Goal: Transaction & Acquisition: Purchase product/service

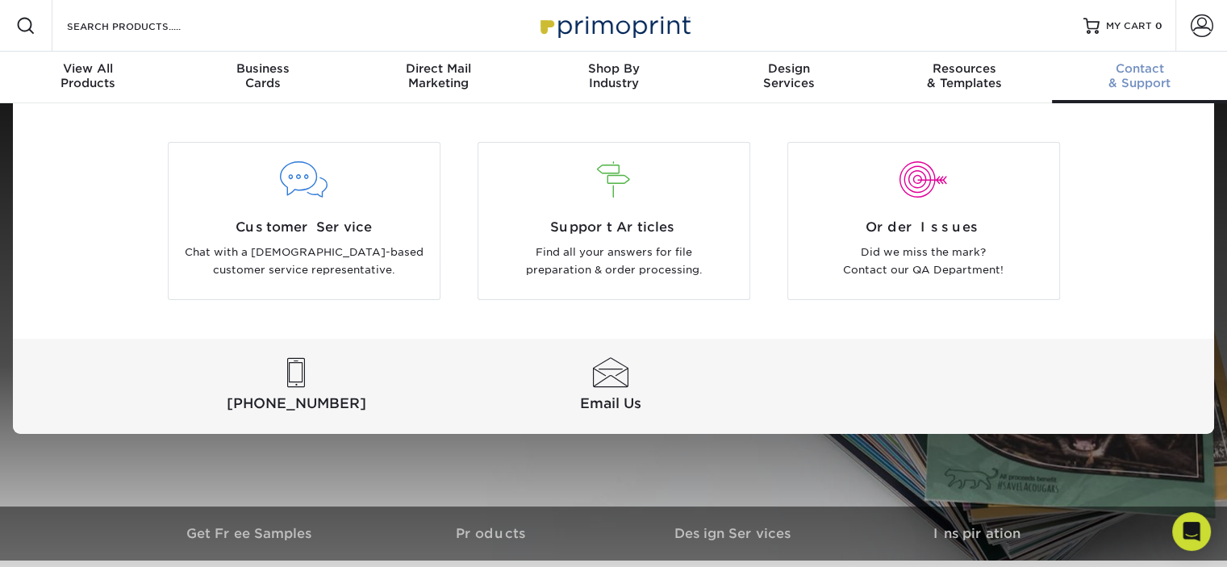
click at [1126, 78] on div "Contact & Support" at bounding box center [1139, 75] width 175 height 29
click at [343, 249] on p "Chat with a [DEMOGRAPHIC_DATA]-based customer service representative." at bounding box center [304, 262] width 247 height 36
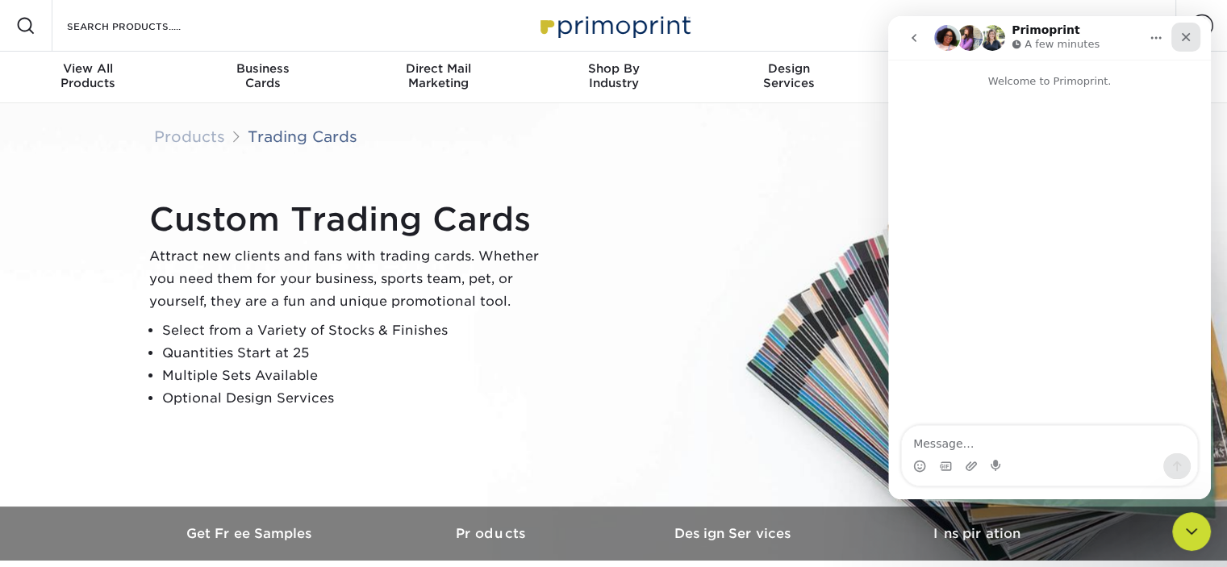
click at [1188, 40] on icon "Close" at bounding box center [1186, 37] width 9 height 9
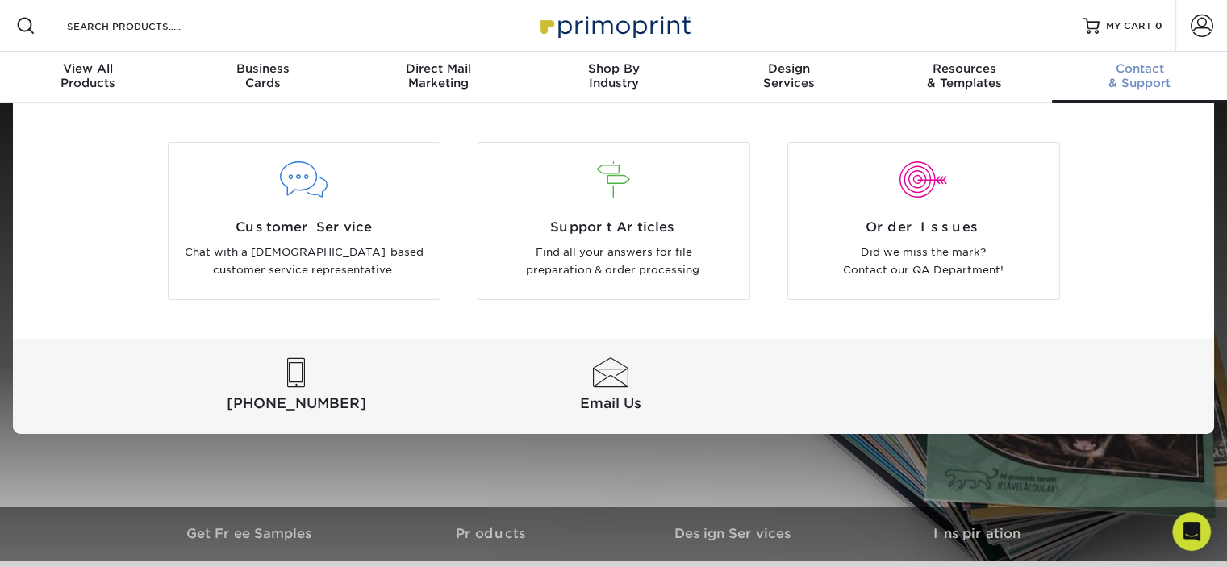
click at [1165, 77] on div "Contact & Support" at bounding box center [1139, 75] width 175 height 29
click at [590, 212] on div at bounding box center [613, 190] width 271 height 56
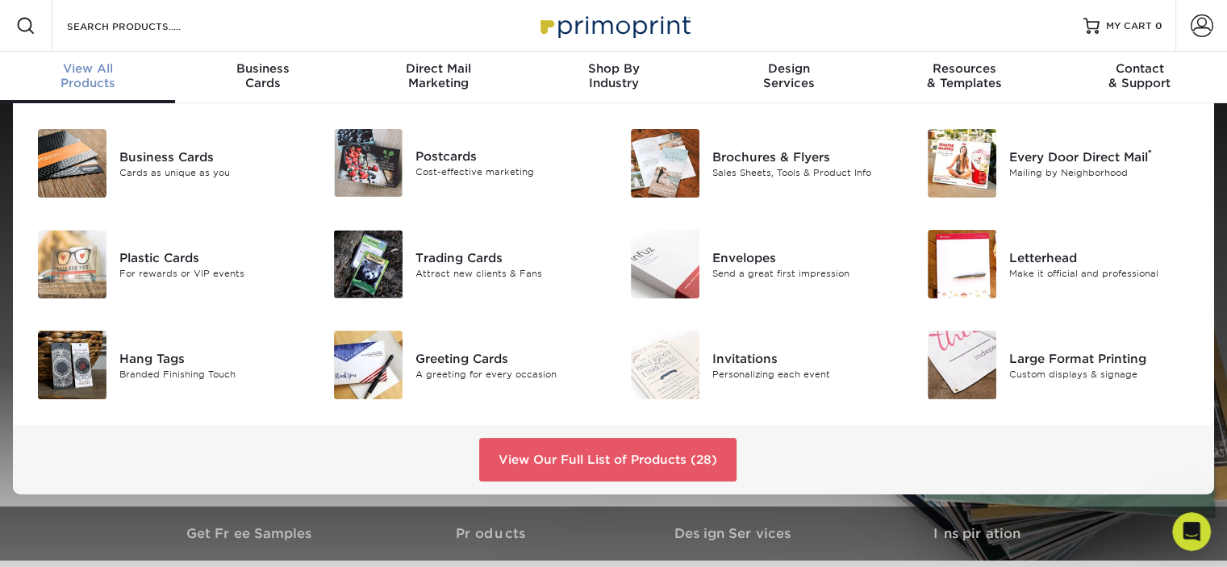
click at [106, 78] on div "View All Products" at bounding box center [87, 75] width 175 height 29
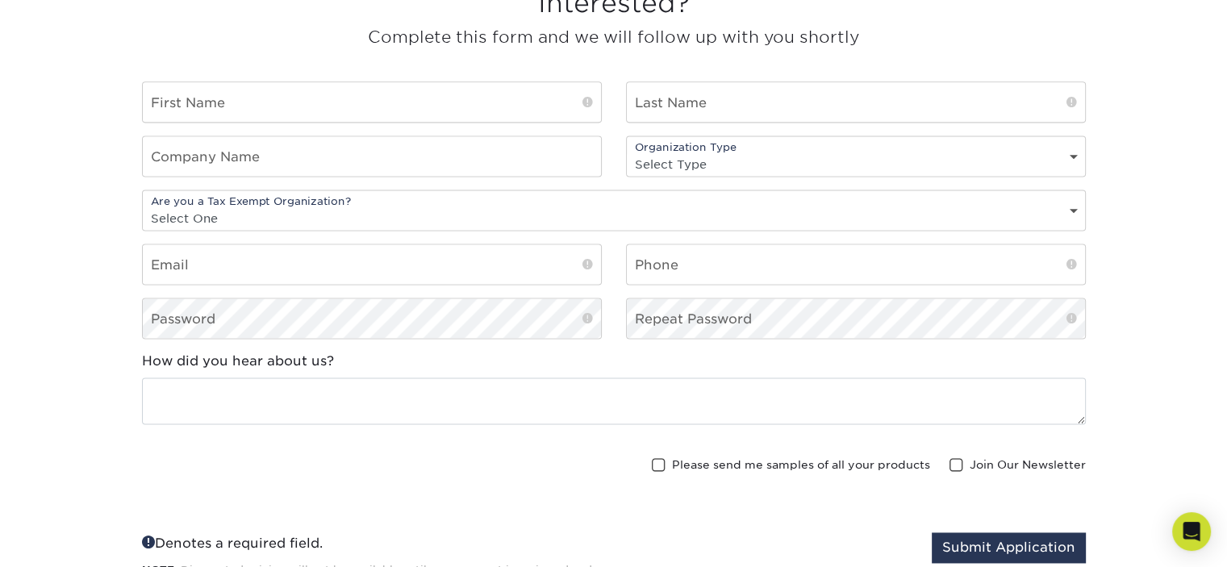
scroll to position [2097, 0]
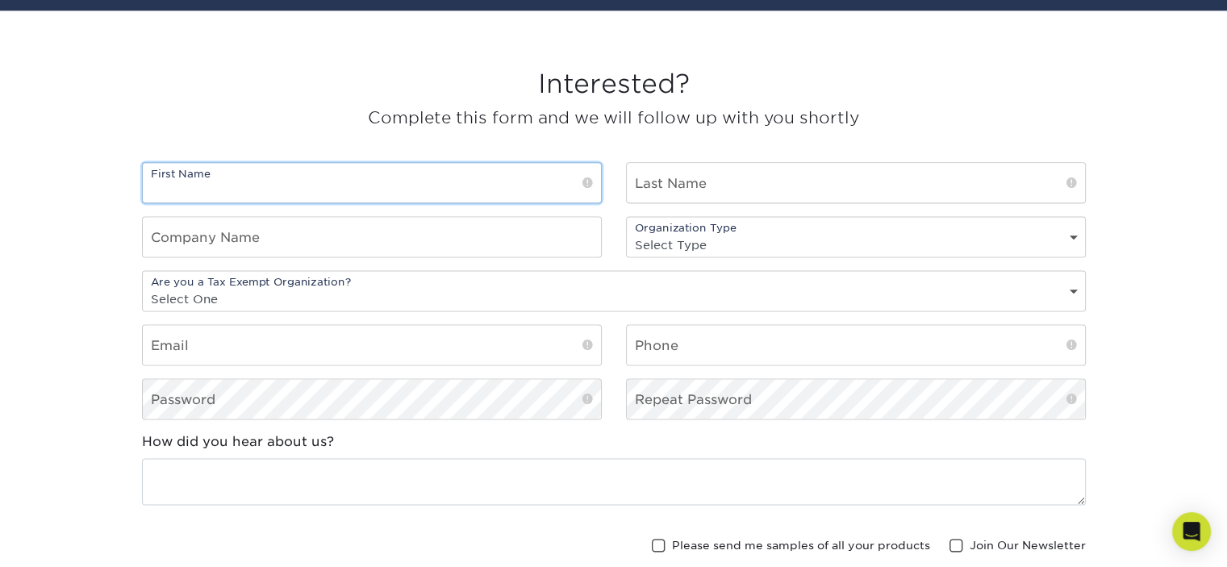
click at [314, 177] on input "text" at bounding box center [372, 183] width 458 height 40
type input "[PERSON_NAME]"
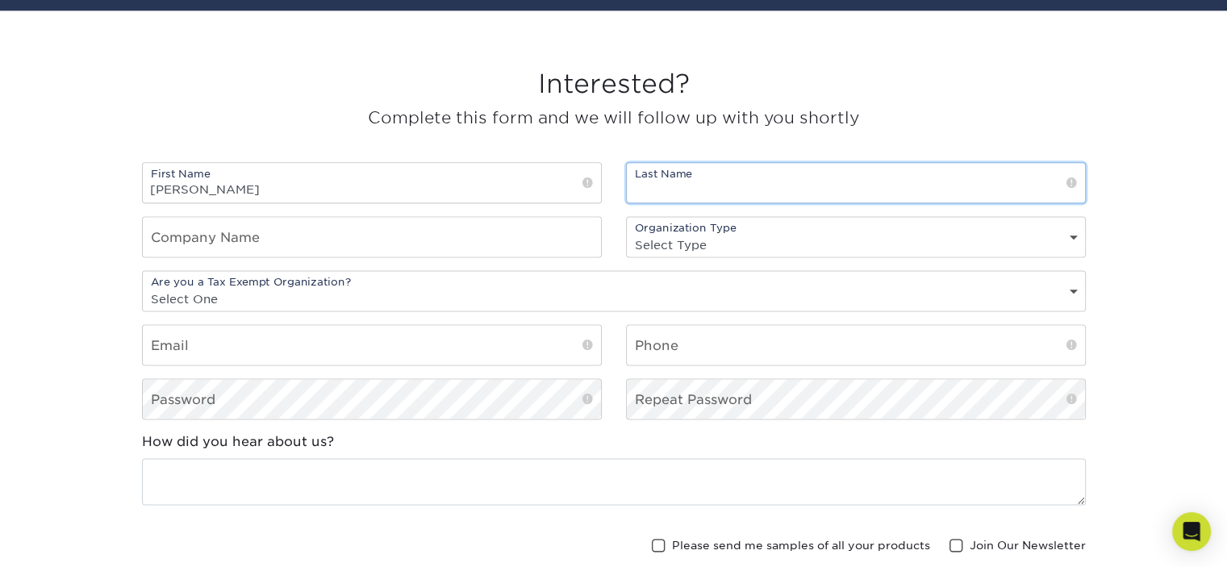
click at [665, 177] on input "text" at bounding box center [856, 183] width 458 height 40
type input "Crichton"
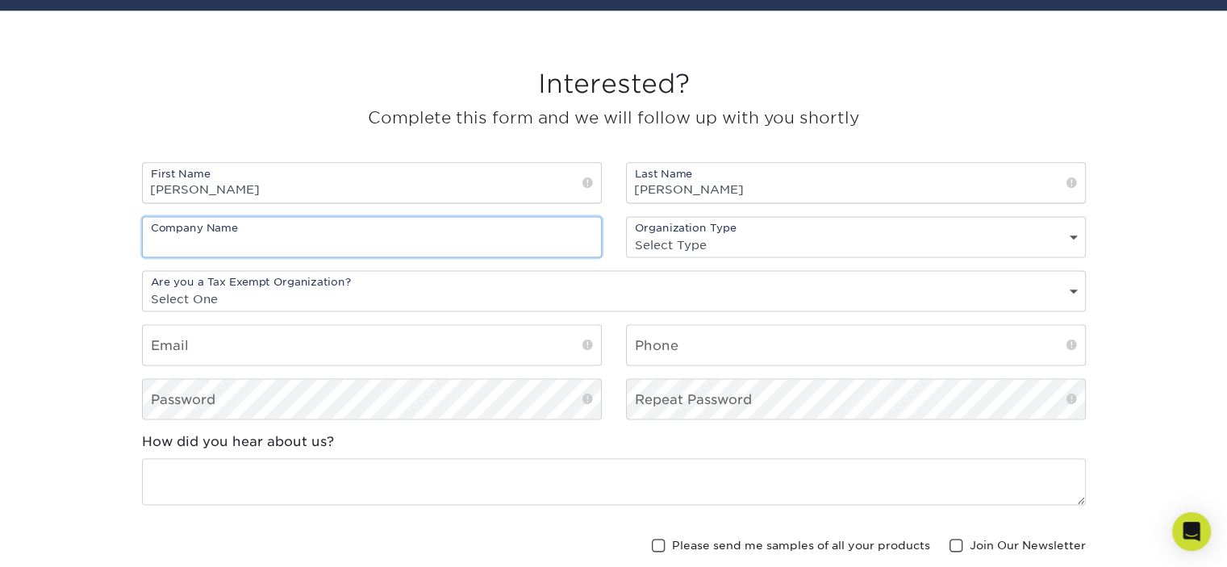
click at [360, 228] on input "text" at bounding box center [372, 237] width 458 height 40
type input "Endicott College"
click at [316, 293] on select "Select One Yes No" at bounding box center [614, 298] width 942 height 23
select select "yes"
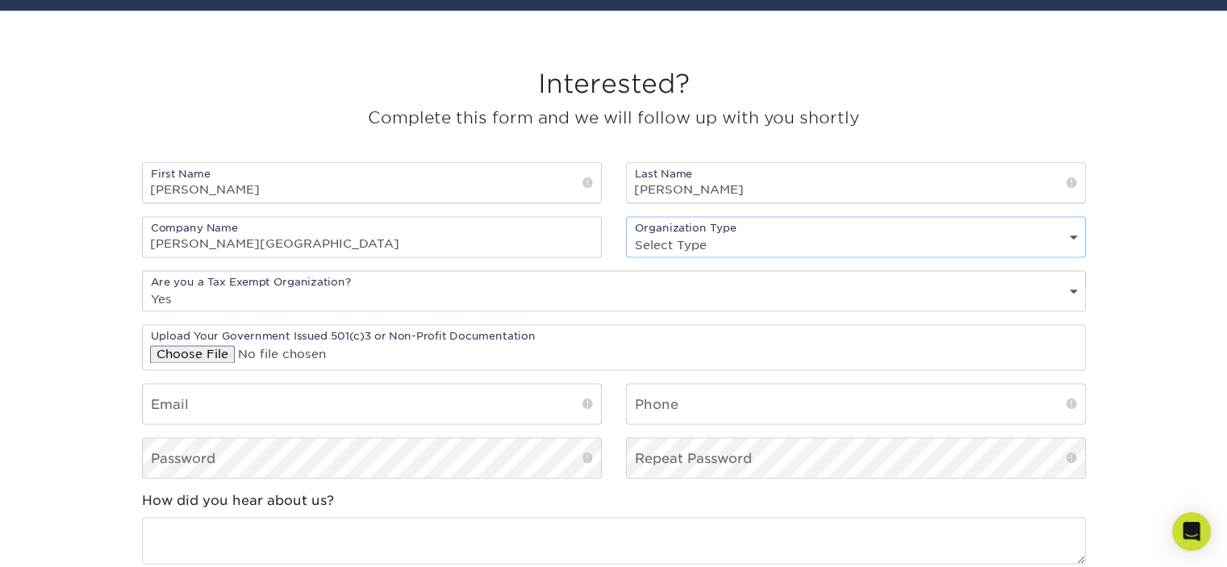
click at [718, 248] on select "Select Type Nonprofit Church Charity" at bounding box center [856, 244] width 458 height 23
select select "non-profit"
click at [627, 233] on select "Select Type Nonprofit Church Charity" at bounding box center [856, 244] width 458 height 23
click at [290, 400] on input "email" at bounding box center [372, 404] width 458 height 40
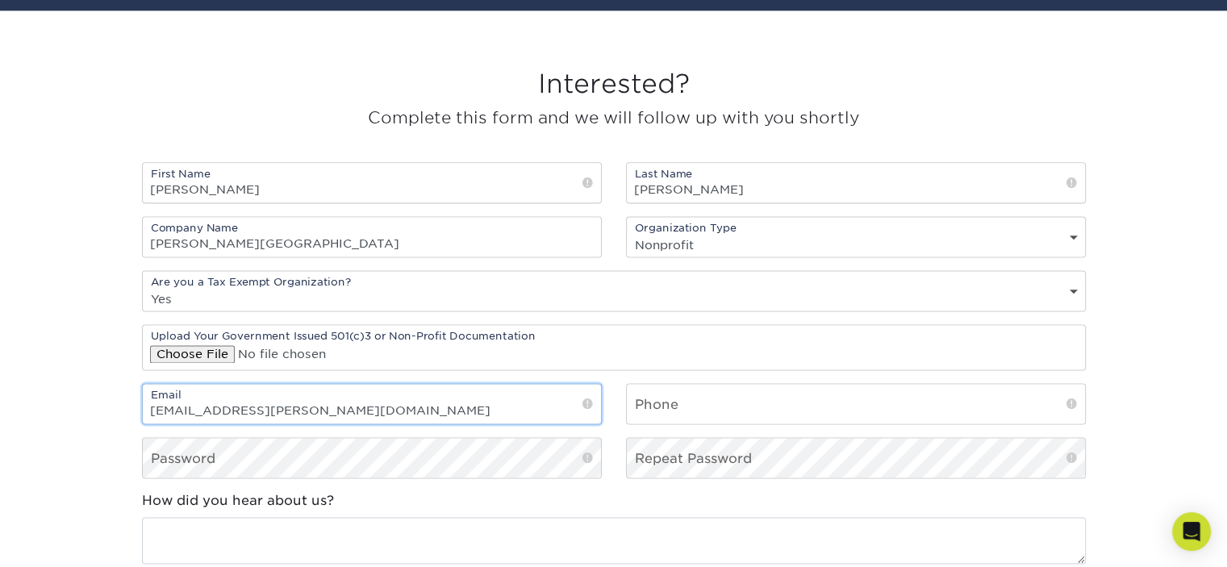
type input "kcrichto@endicott.edu"
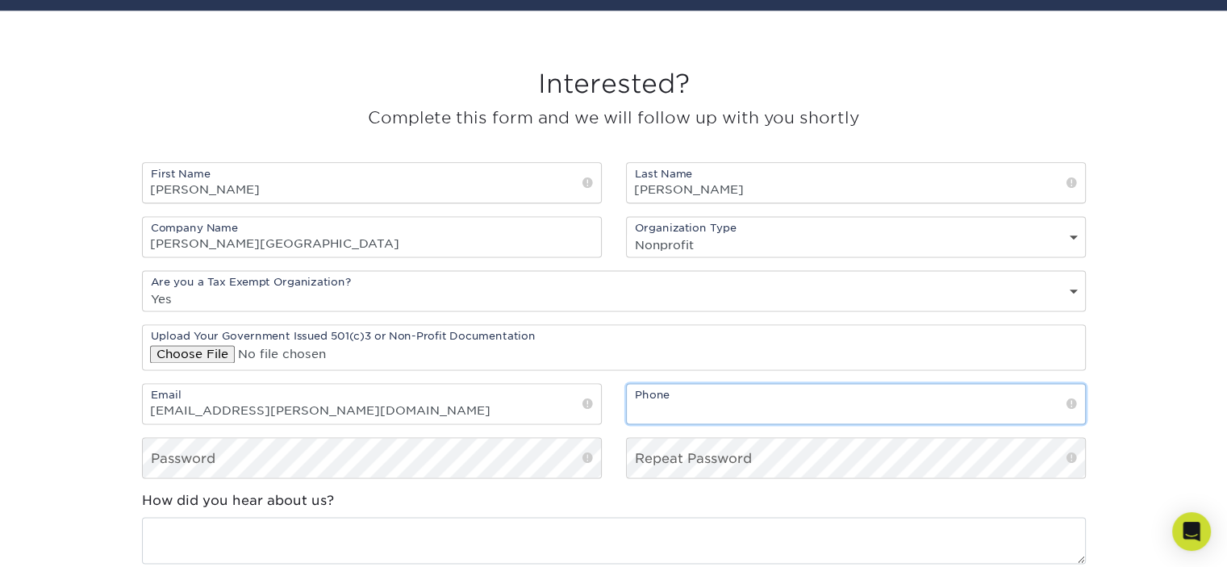
click at [755, 414] on input "text" at bounding box center [856, 404] width 458 height 40
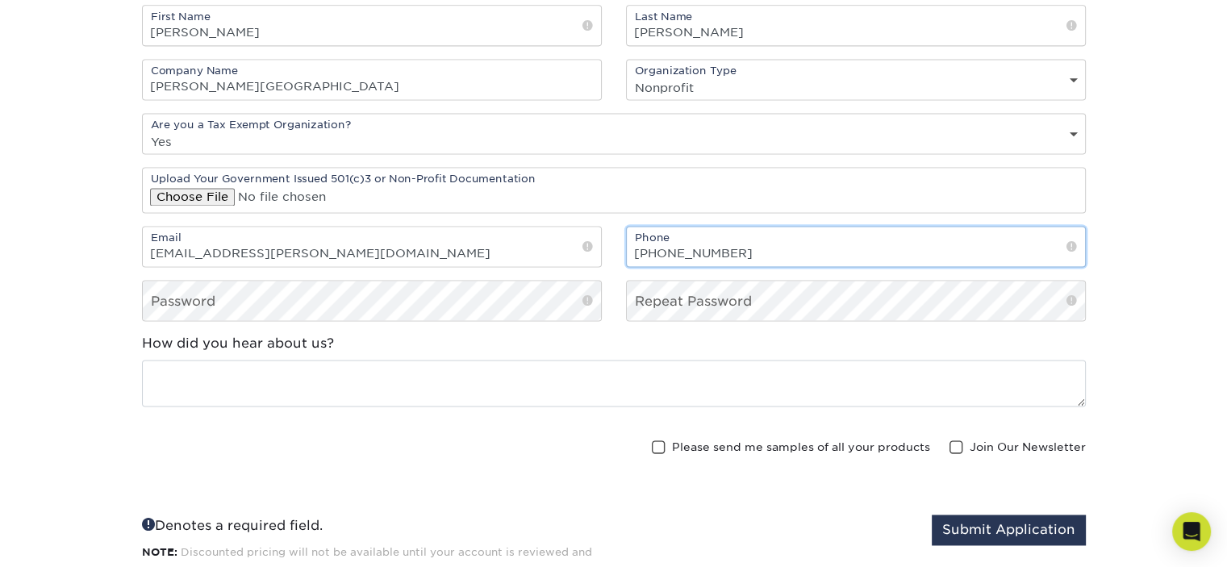
scroll to position [2258, 0]
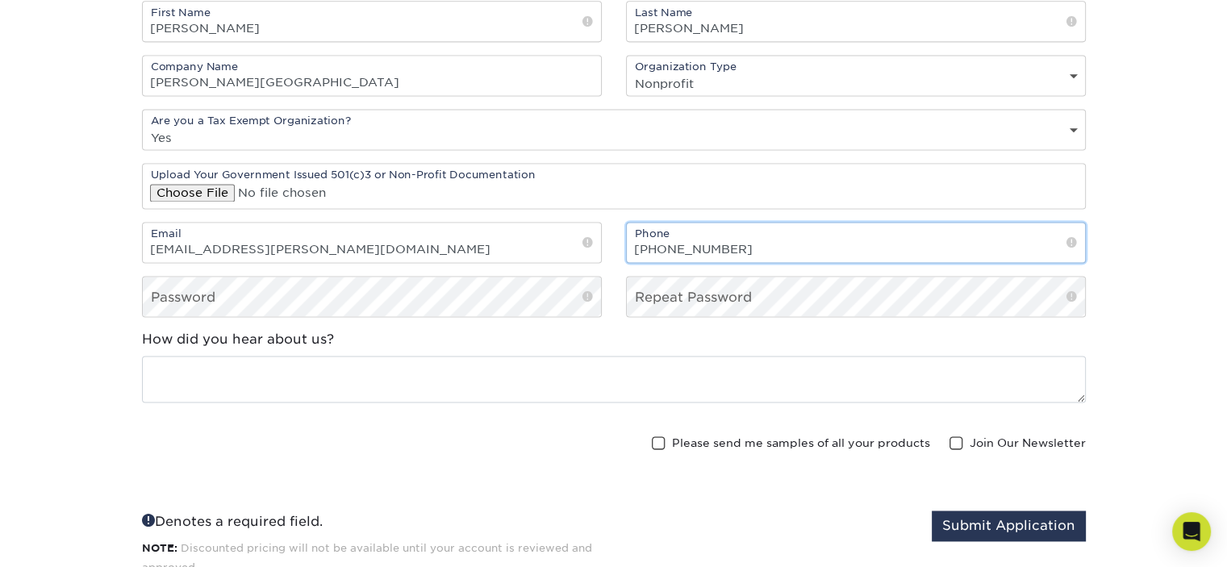
type input "978-232-2450"
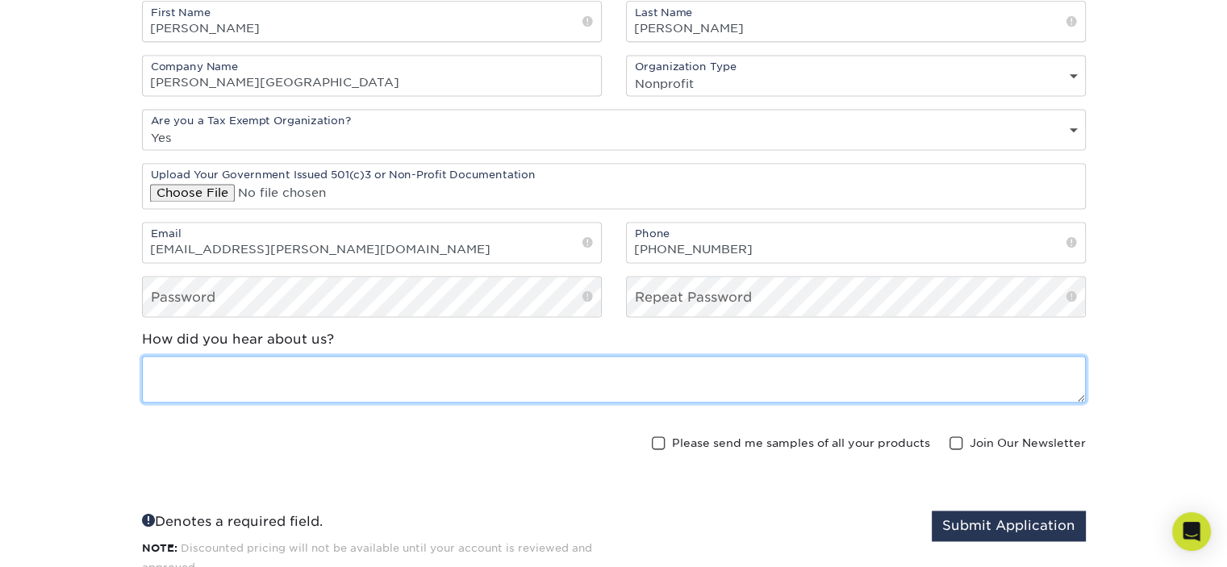
click at [213, 376] on textarea at bounding box center [614, 379] width 944 height 46
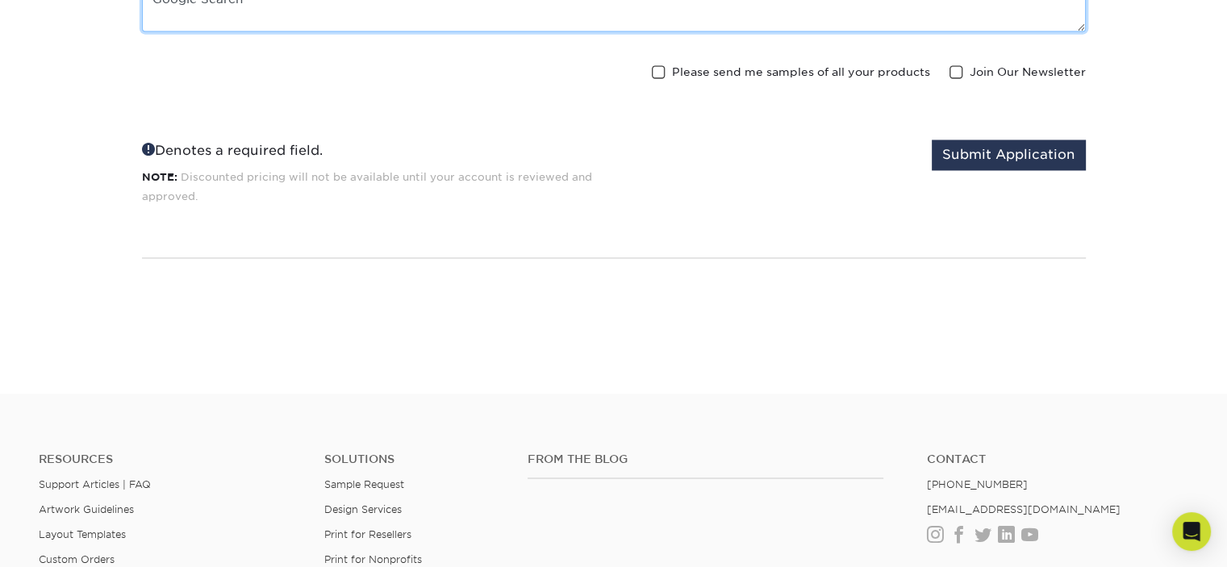
scroll to position [2742, 0]
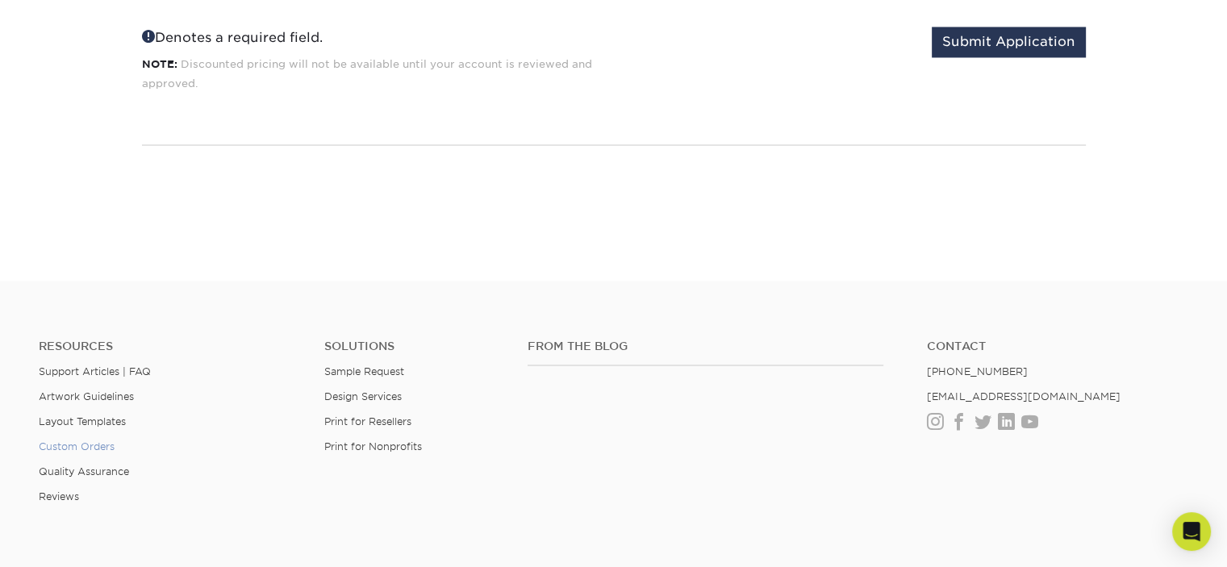
type textarea "Google Search"
click at [106, 444] on link "Custom Orders" at bounding box center [77, 446] width 76 height 12
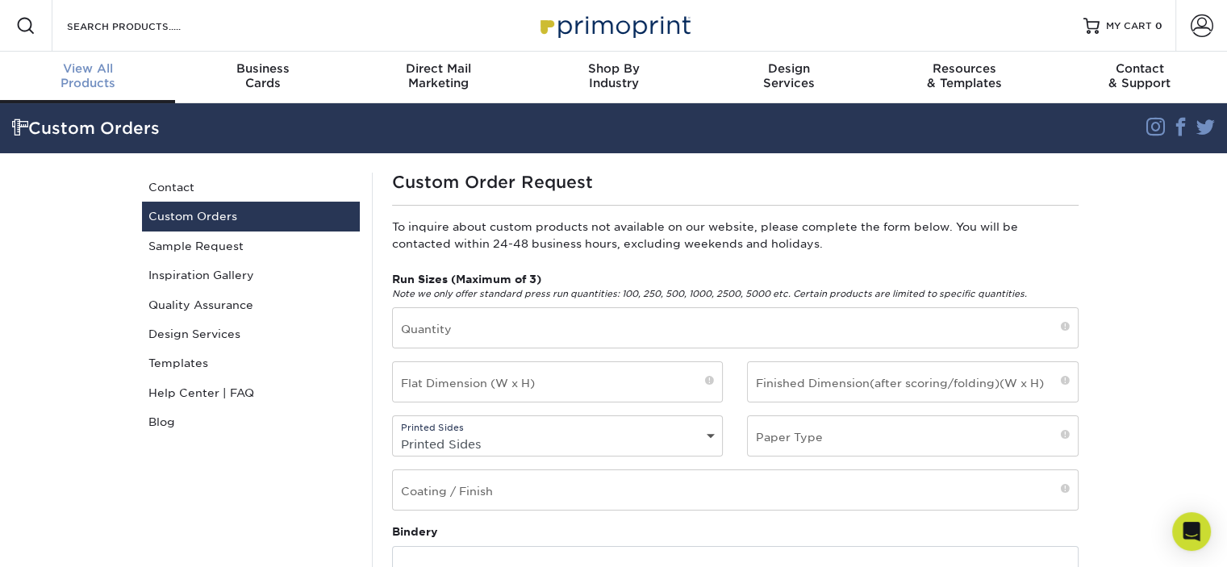
click at [89, 93] on link "View All Products" at bounding box center [87, 78] width 175 height 52
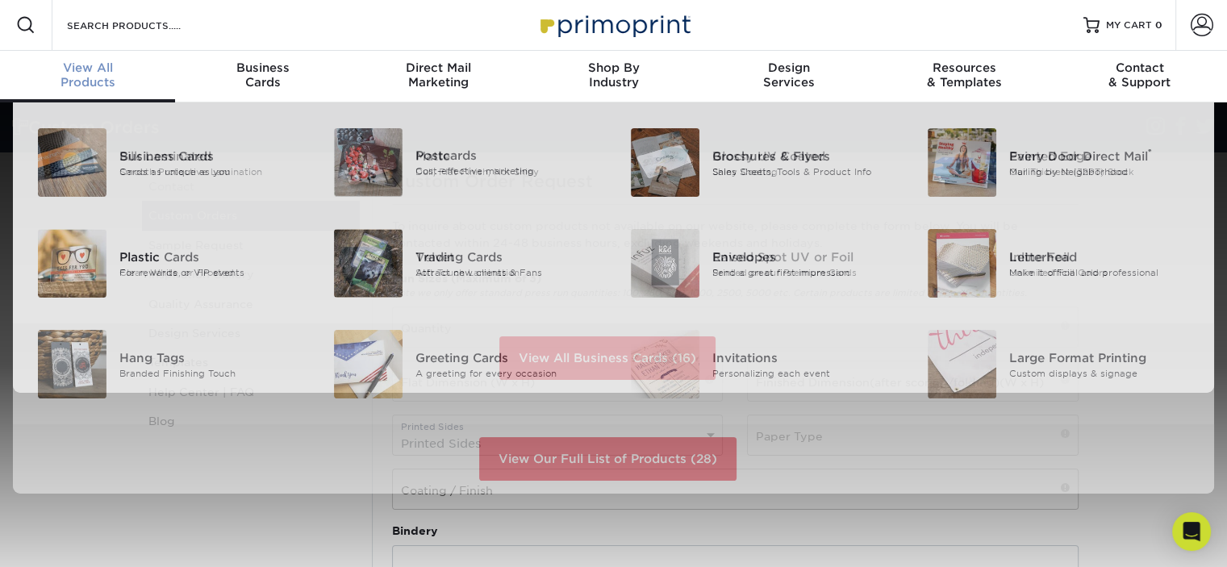
scroll to position [2, 0]
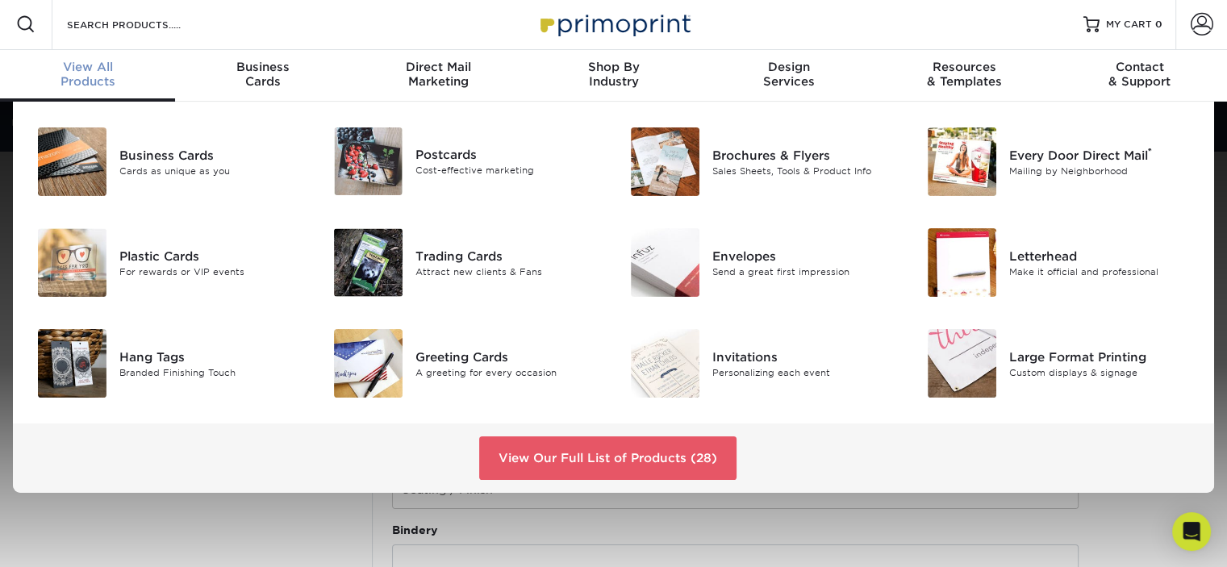
click at [87, 77] on div "View All Products" at bounding box center [87, 74] width 175 height 29
click at [439, 253] on div "Trading Cards" at bounding box center [507, 256] width 185 height 18
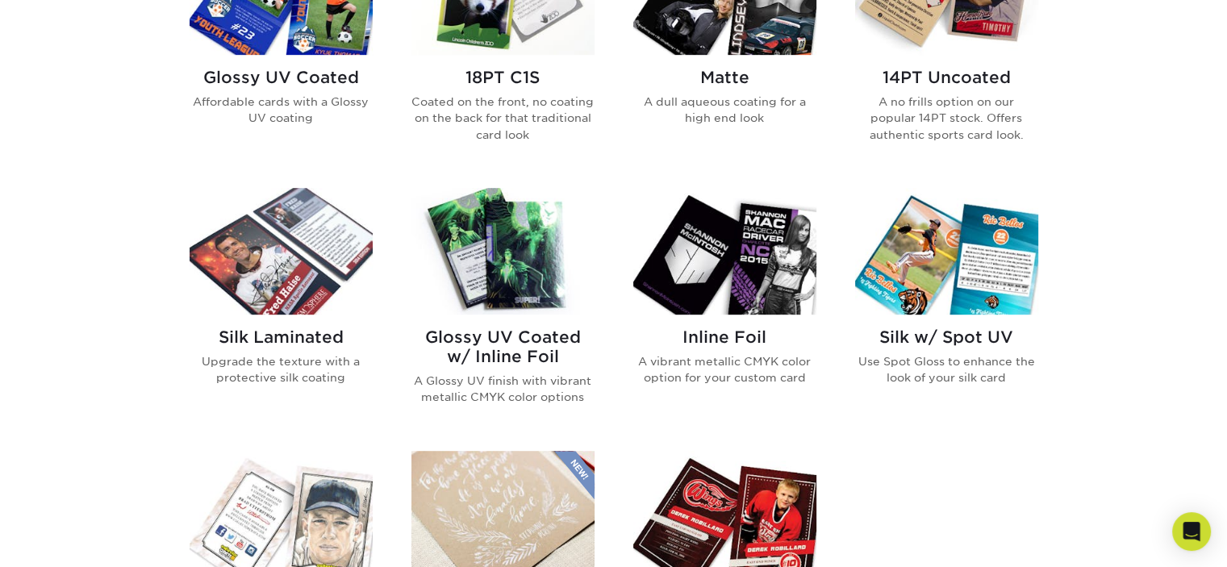
scroll to position [726, 0]
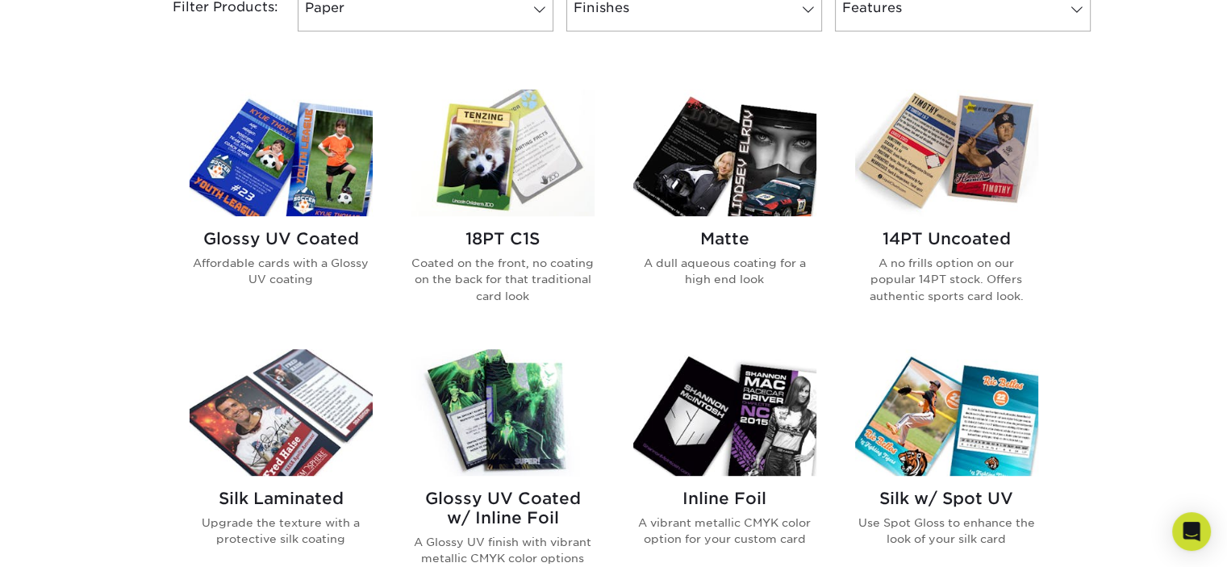
click at [723, 232] on h2 "Matte" at bounding box center [724, 238] width 183 height 19
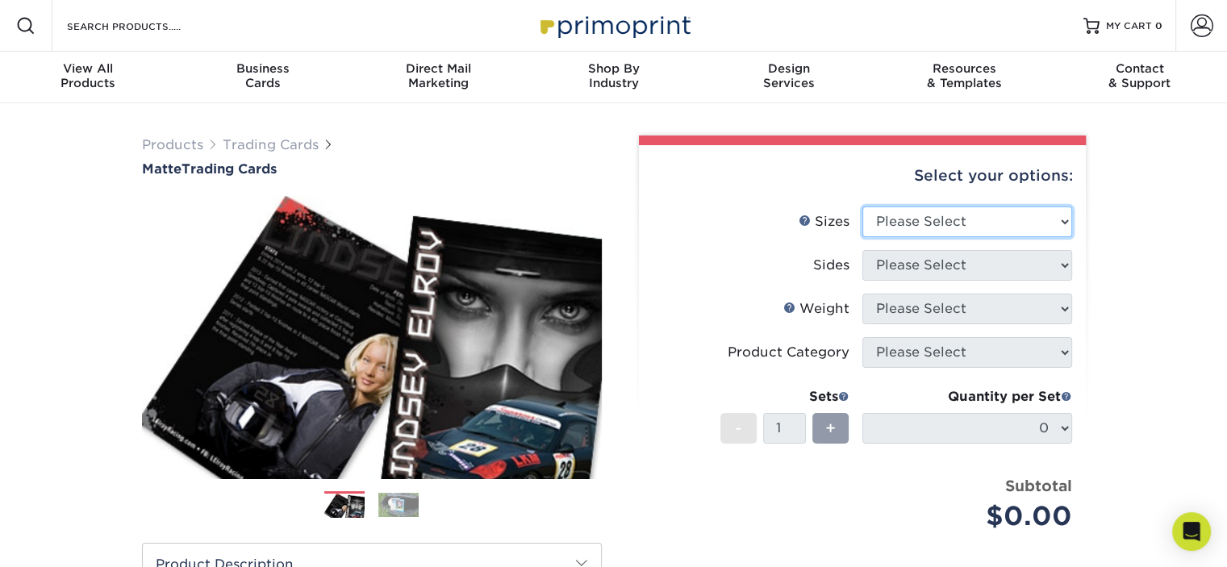
click at [906, 222] on select "Please Select 2.5" x 3.5"" at bounding box center [967, 221] width 210 height 31
select select "2.50x3.50"
click at [862, 206] on select "Please Select 2.5" x 3.5"" at bounding box center [967, 221] width 210 height 31
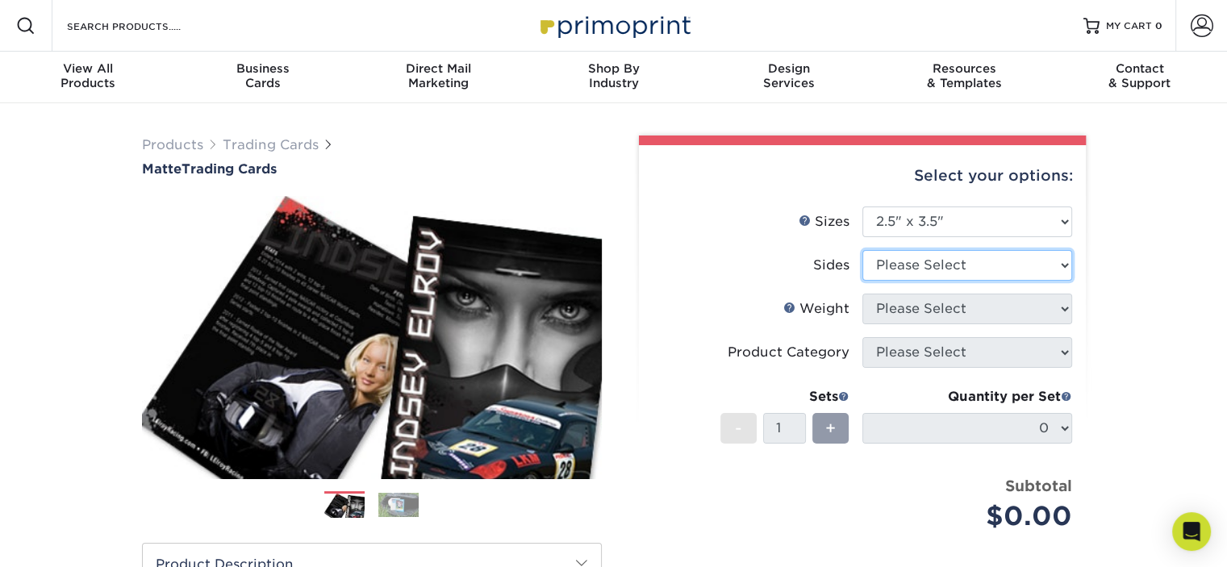
click at [906, 267] on select "Please Select Print Both Sides Print Front Only" at bounding box center [967, 265] width 210 height 31
select select "13abbda7-1d64-4f25-8bb2-c179b224825d"
click at [862, 250] on select "Please Select Print Both Sides Print Front Only" at bounding box center [967, 265] width 210 height 31
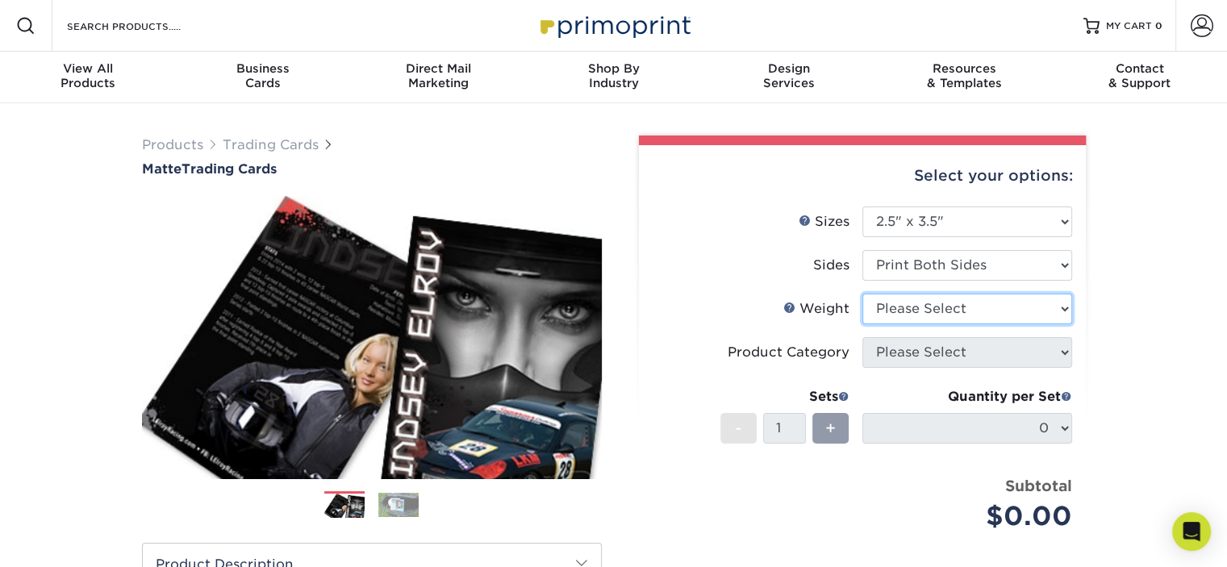
click at [908, 310] on select "Please Select 16PT 14PT" at bounding box center [967, 309] width 210 height 31
select select "14PT"
click at [862, 294] on select "Please Select 16PT 14PT" at bounding box center [967, 309] width 210 height 31
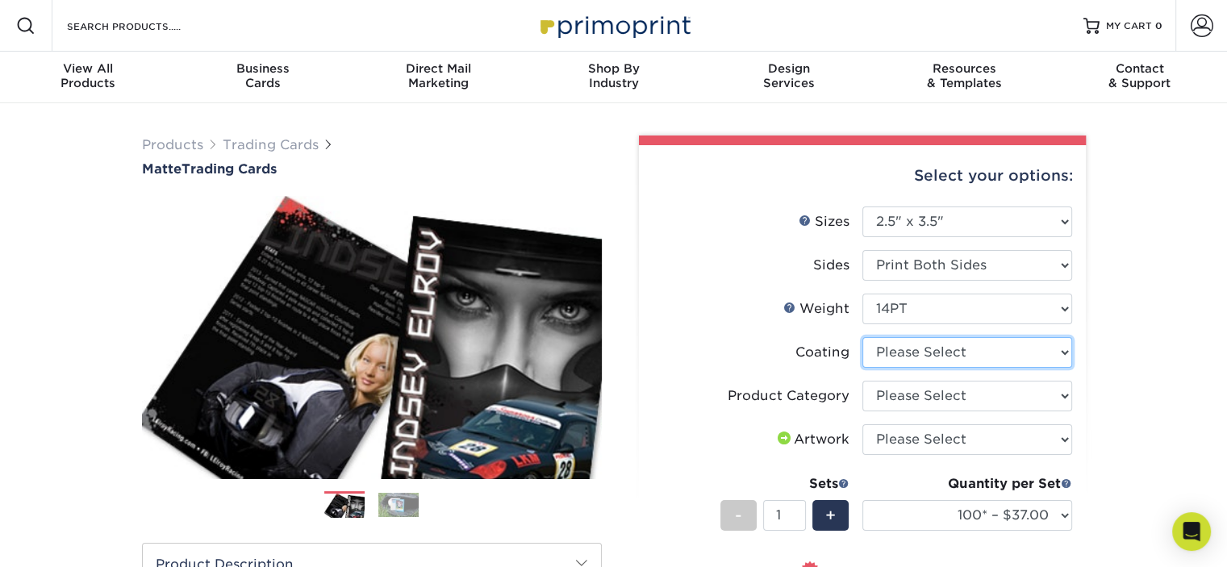
click at [976, 355] on select at bounding box center [967, 352] width 210 height 31
select select "121bb7b5-3b4d-429f-bd8d-bbf80e953313"
click at [862, 337] on select at bounding box center [967, 352] width 210 height 31
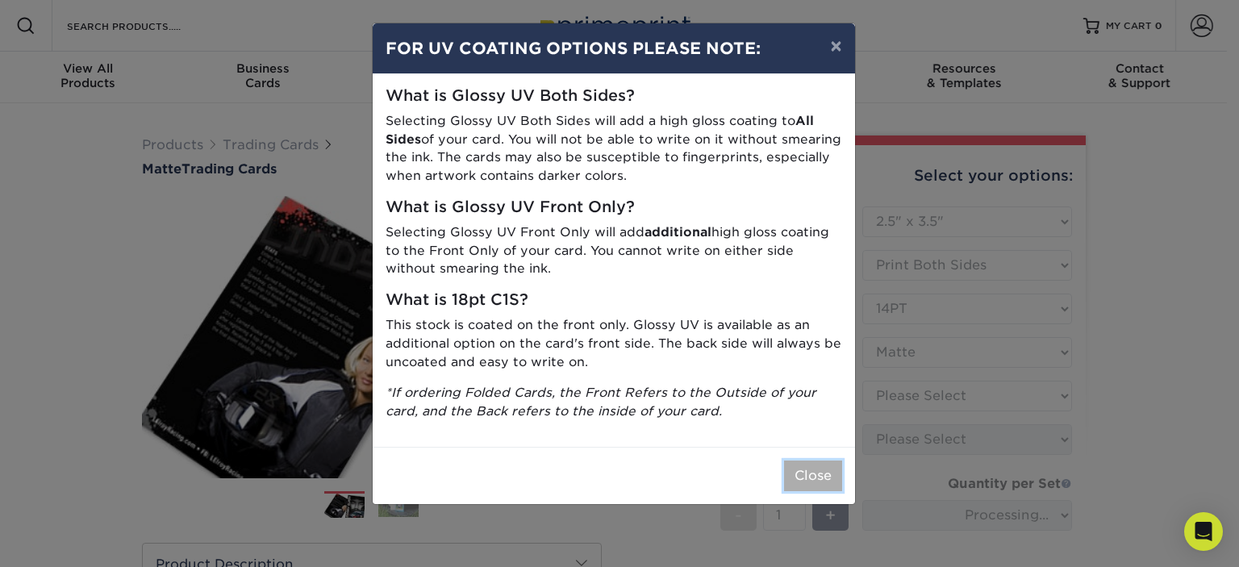
click at [798, 471] on button "Close" at bounding box center [813, 476] width 58 height 31
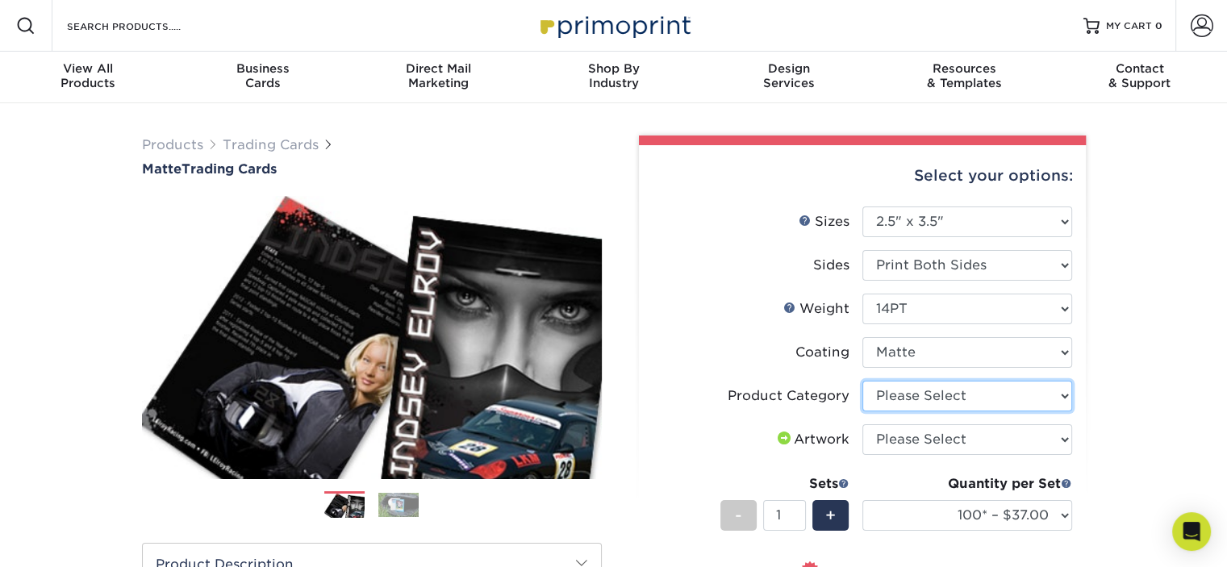
click at [1060, 396] on select "Please Select Trading Cards" at bounding box center [967, 396] width 210 height 31
select select "c2f9bce9-36c2-409d-b101-c29d9d031e18"
click at [862, 381] on select "Please Select Trading Cards" at bounding box center [967, 396] width 210 height 31
click at [1060, 443] on select "Please Select I will upload files I need a design - $100" at bounding box center [967, 439] width 210 height 31
select select "upload"
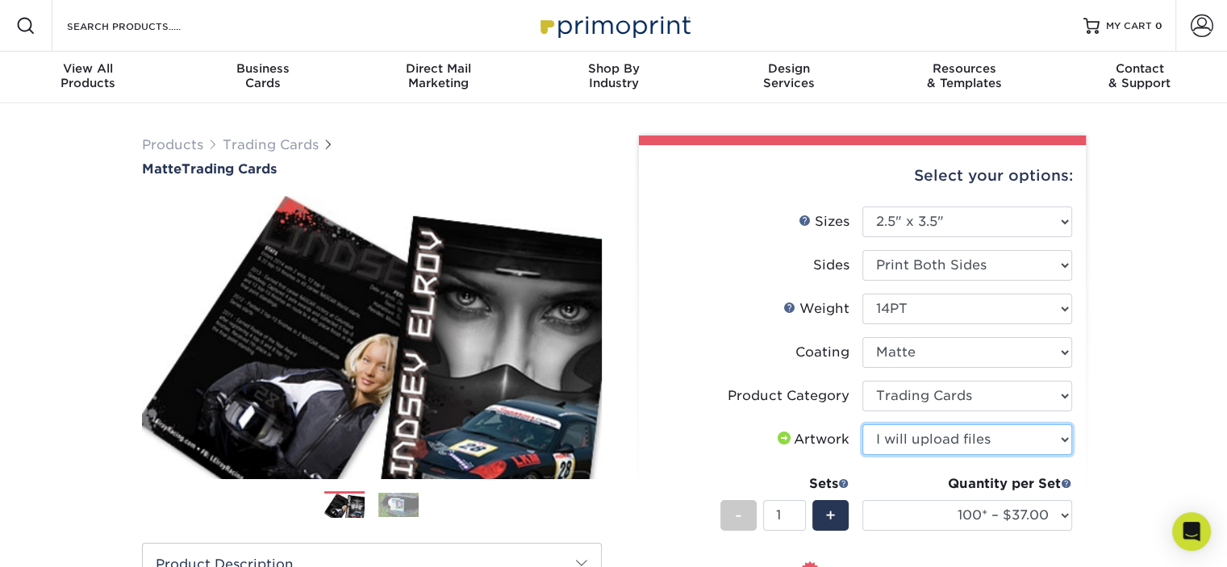
click at [862, 424] on select "Please Select I will upload files I need a design - $100" at bounding box center [967, 439] width 210 height 31
click at [1141, 76] on div "Contact & Support" at bounding box center [1139, 75] width 175 height 29
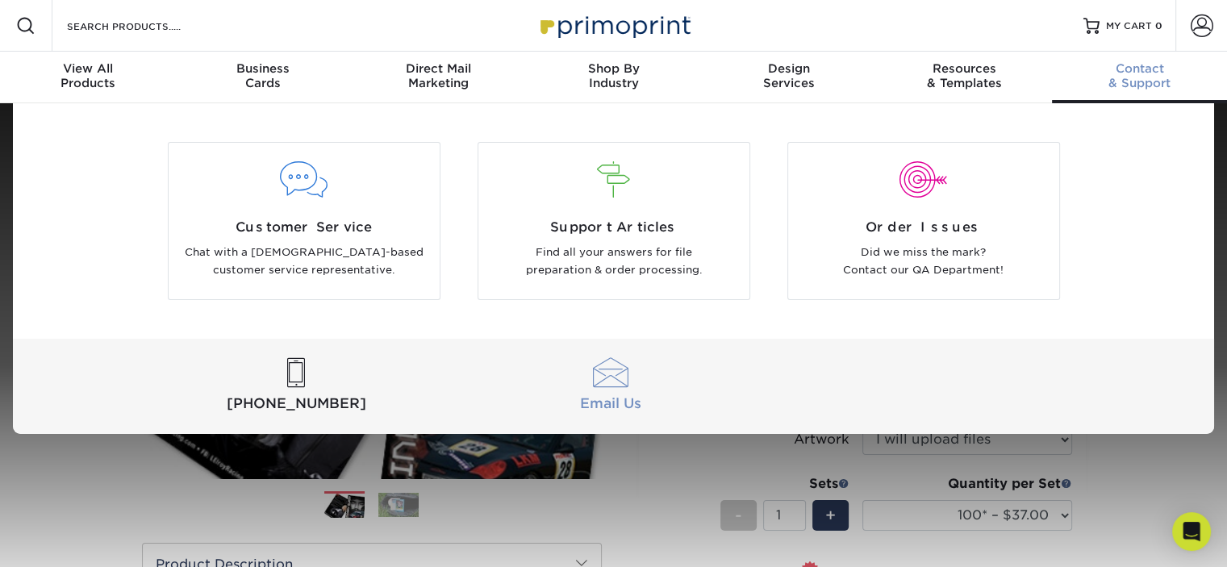
click at [606, 382] on div at bounding box center [609, 373] width 307 height 30
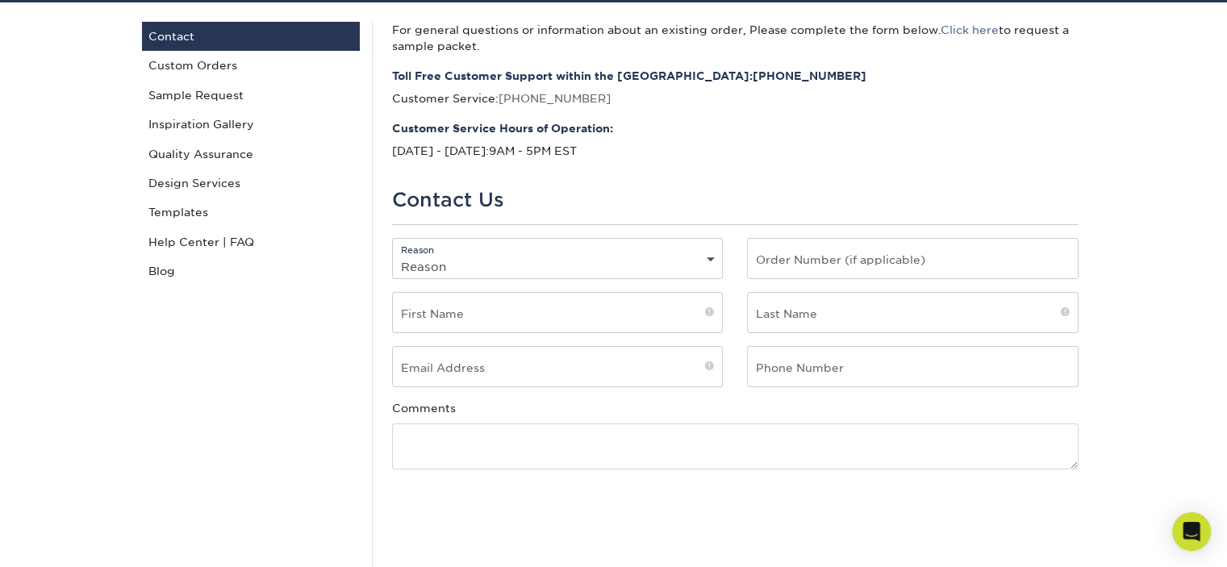
scroll to position [161, 0]
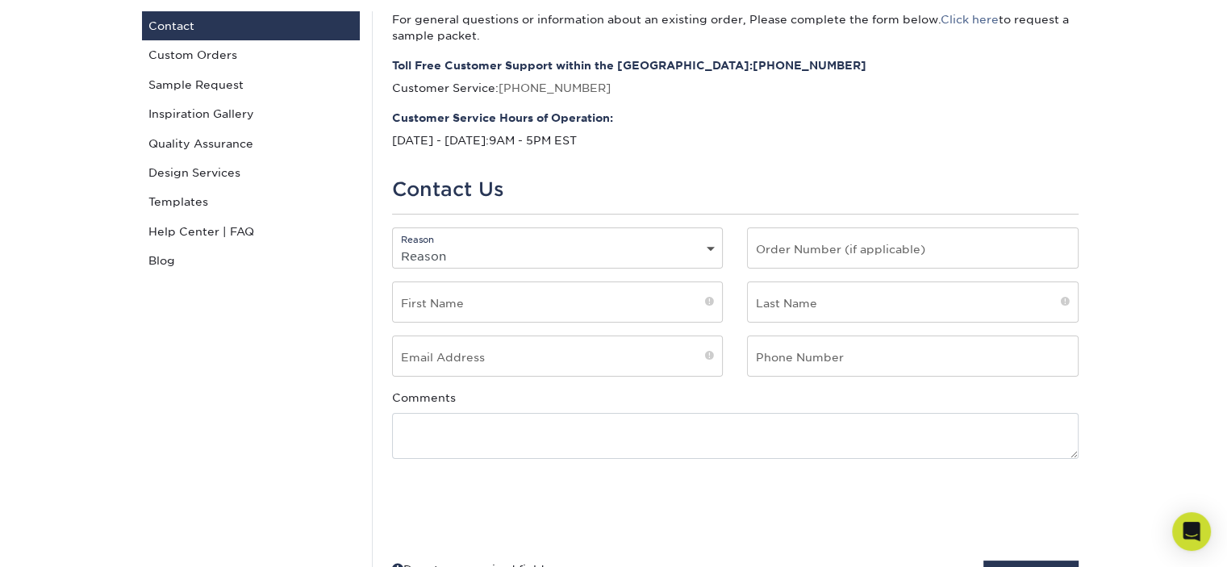
click at [708, 240] on div "Reason Reason General File Preparation Order Status Online Design Issue with yo…" at bounding box center [557, 247] width 331 height 41
click at [707, 249] on select "Reason General File Preparation Order Status Online Design Issue with your prin…" at bounding box center [558, 255] width 330 height 23
select select "Corporate Accounts"
click at [393, 244] on select "Reason General File Preparation Order Status Online Design Issue with your prin…" at bounding box center [558, 255] width 330 height 23
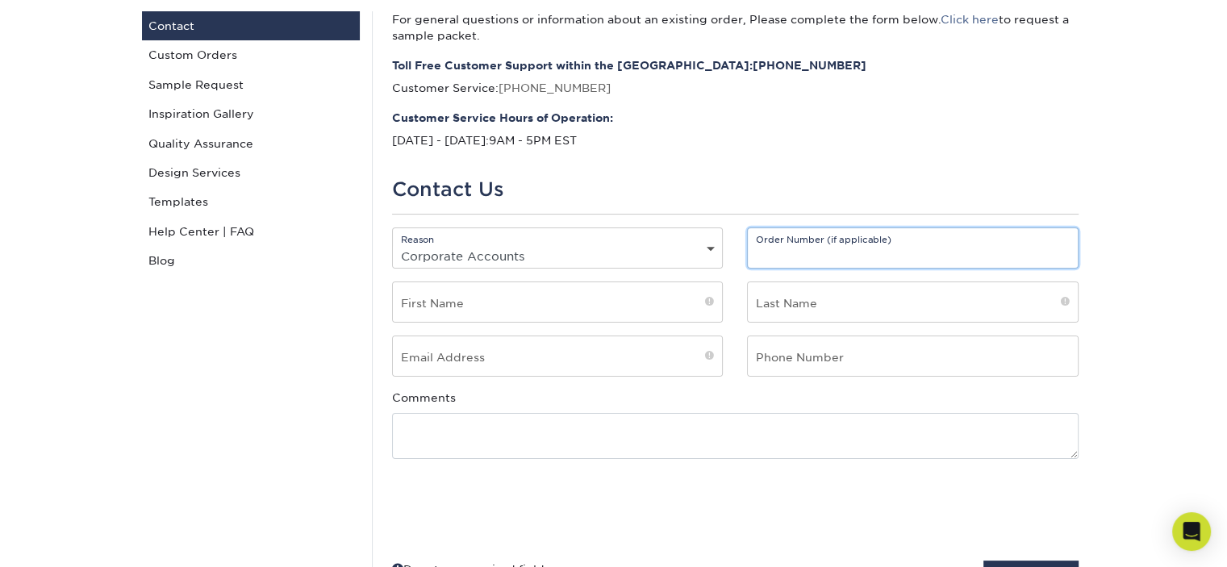
click at [812, 254] on input "text" at bounding box center [913, 248] width 330 height 40
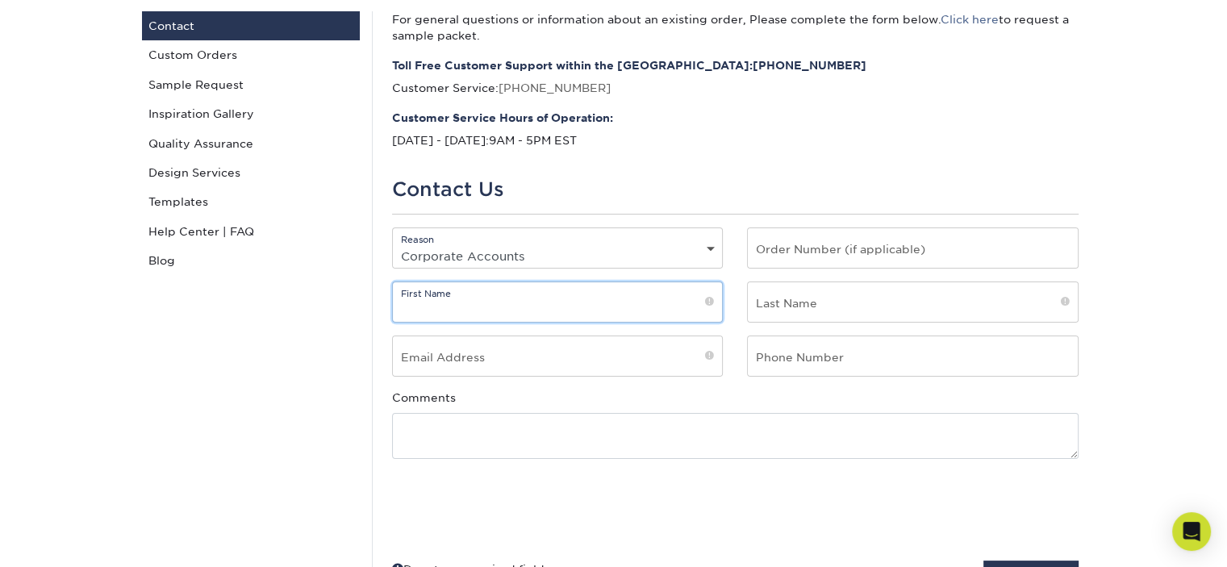
click at [495, 309] on input "text" at bounding box center [558, 302] width 330 height 40
type input "Kerry"
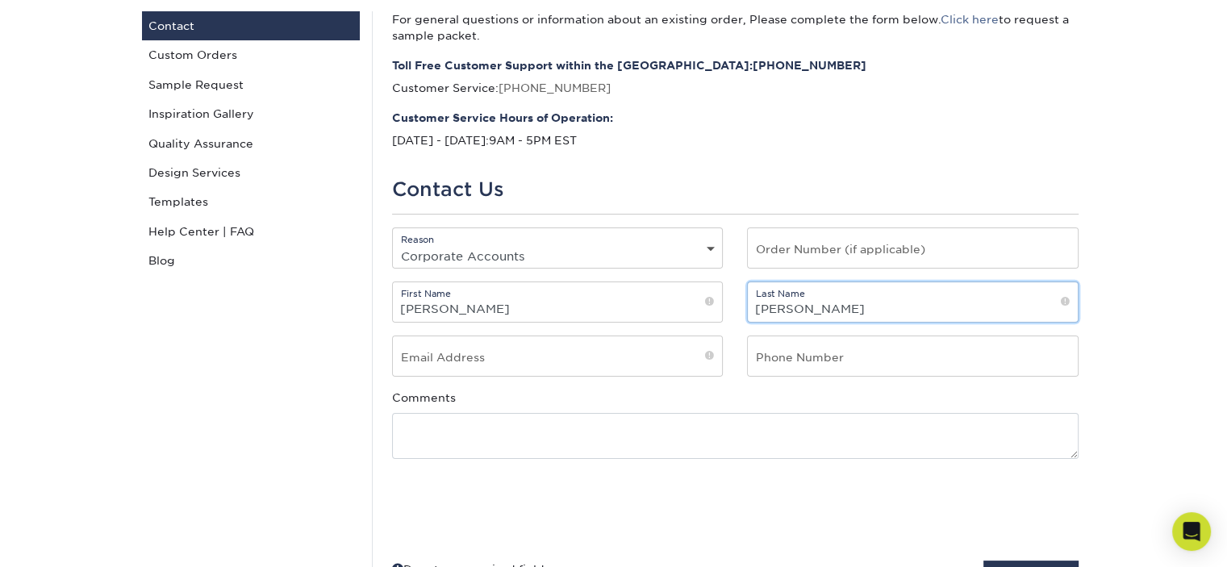
type input "Crichton"
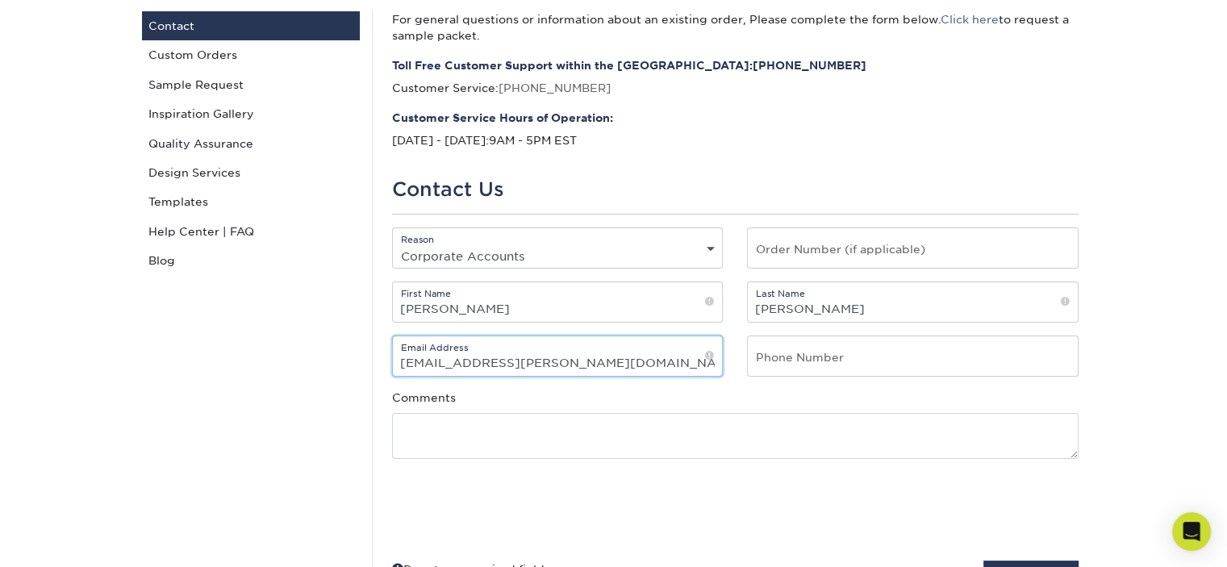
type input "kcrichto@endicott.edu"
click at [805, 355] on input "text" at bounding box center [913, 356] width 330 height 40
type input "978-232-2450"
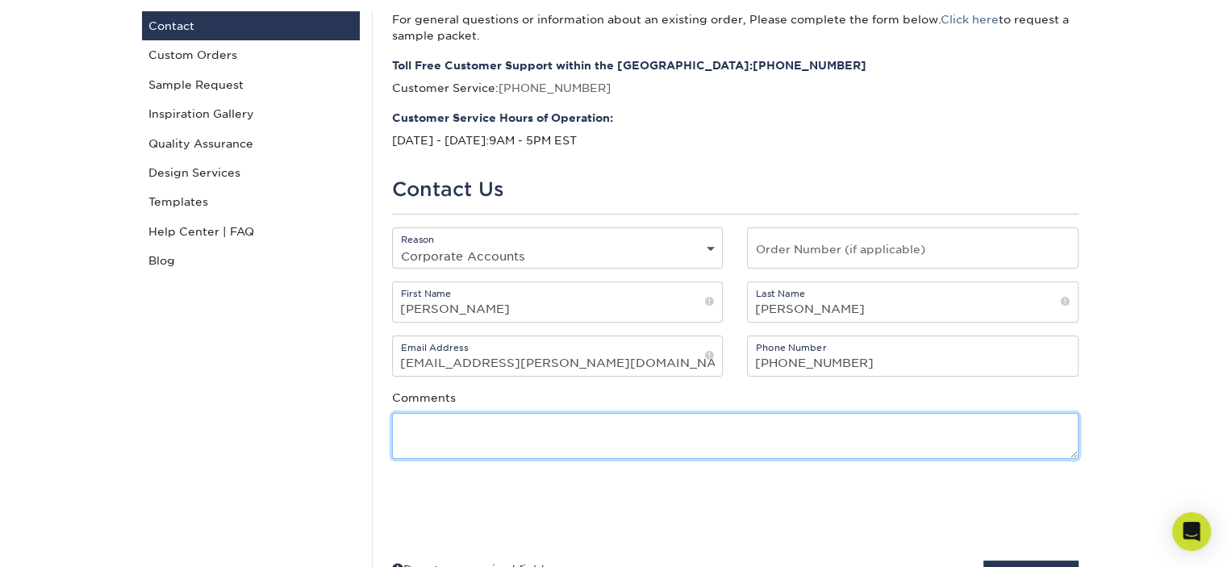
click at [444, 425] on textarea at bounding box center [735, 436] width 686 height 46
type textarea "O"
click at [830, 422] on textarea "Endicott College Esports Team would like to order trading cards." at bounding box center [735, 436] width 686 height 46
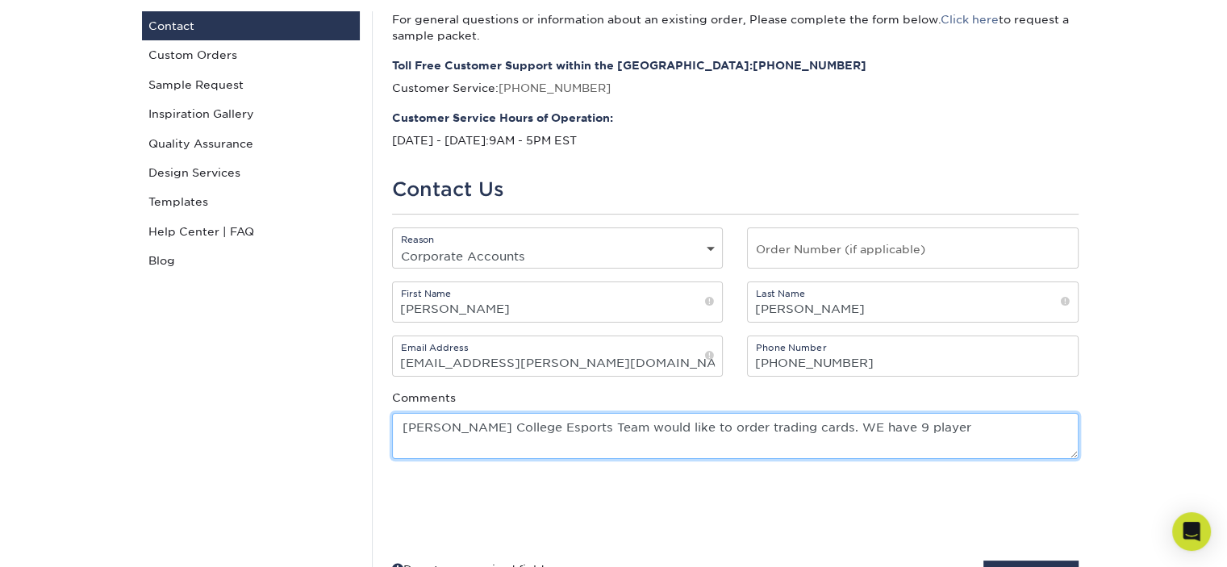
click at [820, 423] on textarea "Endicott College Esports Team would like to order trading cards. WE have 9 play…" at bounding box center [735, 436] width 686 height 46
click at [911, 415] on textarea "Endicott College Esports Team would like to order trading cards. We have 9 play…" at bounding box center [735, 436] width 686 height 46
click at [906, 427] on textarea "Endicott College Esports Team would like to order trading cards. We have 9 play…" at bounding box center [735, 436] width 686 height 46
click at [582, 440] on textarea "Endicott College Esports Team would like to order trading cards. We have 9 play…" at bounding box center [735, 436] width 686 height 46
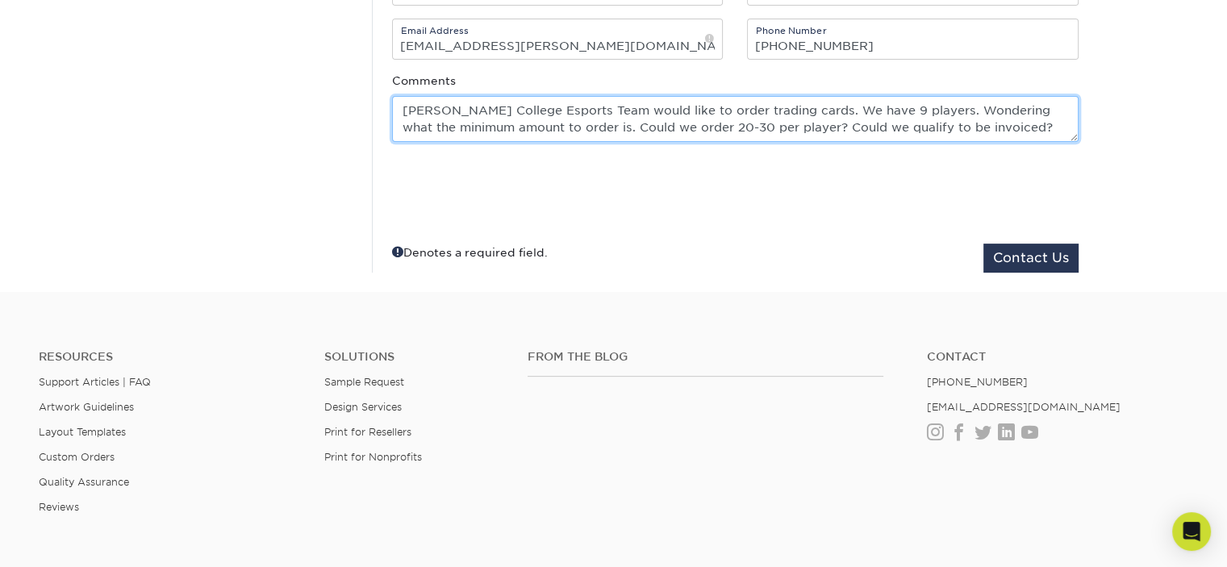
scroll to position [484, 0]
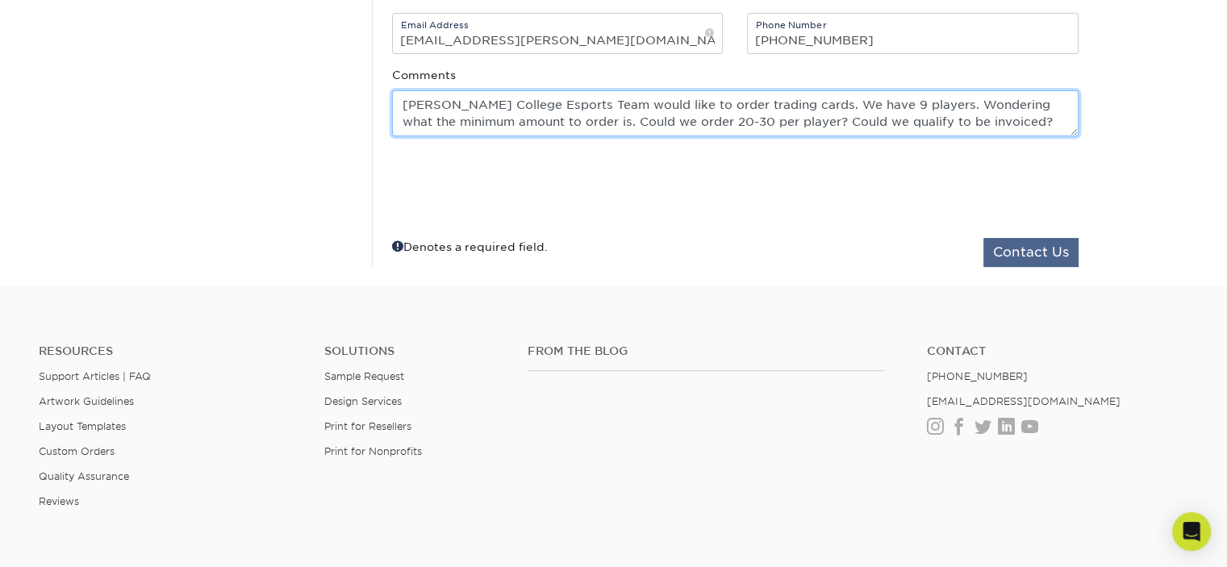
type textarea "Endicott College Esports Team would like to order trading cards. We have 9 play…"
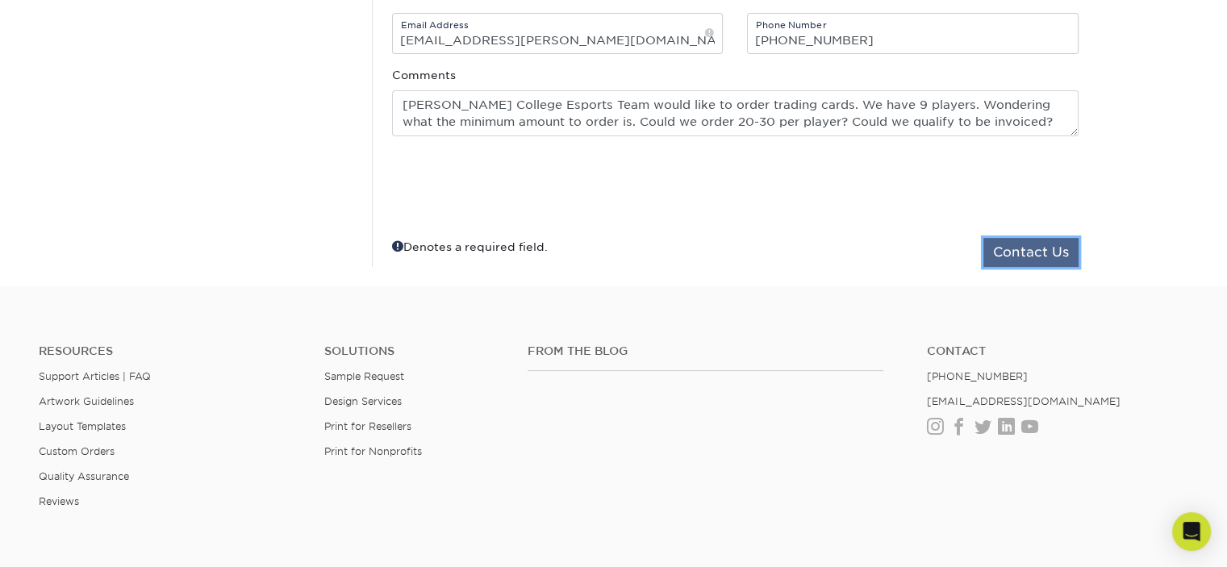
click at [1040, 259] on button "Contact Us" at bounding box center [1030, 252] width 95 height 29
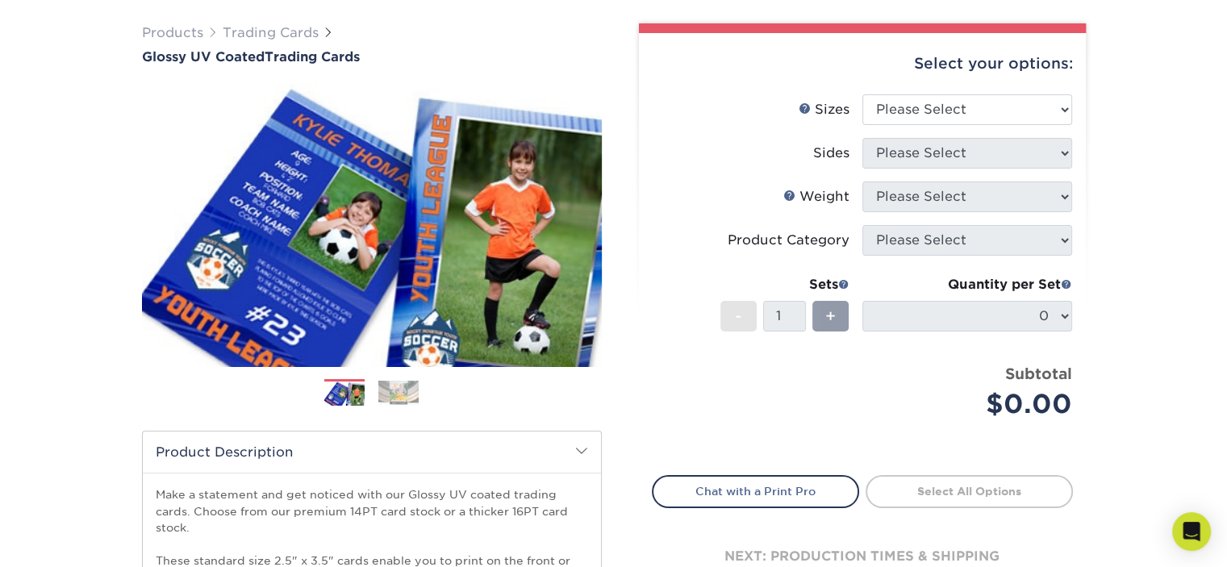
scroll to position [81, 0]
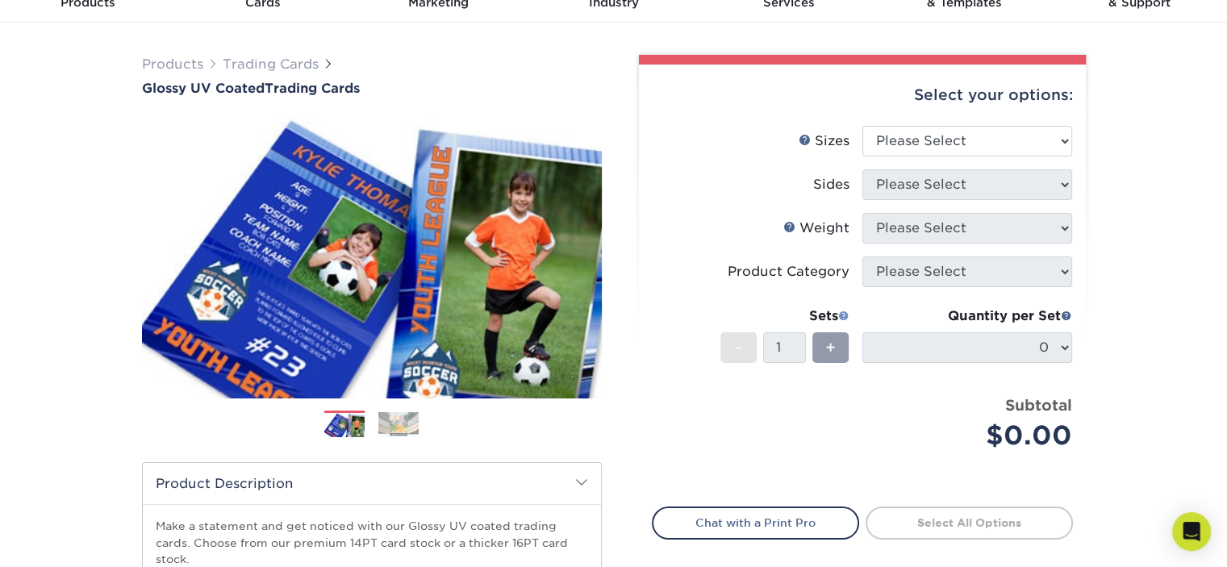
click at [843, 313] on span at bounding box center [843, 315] width 11 height 11
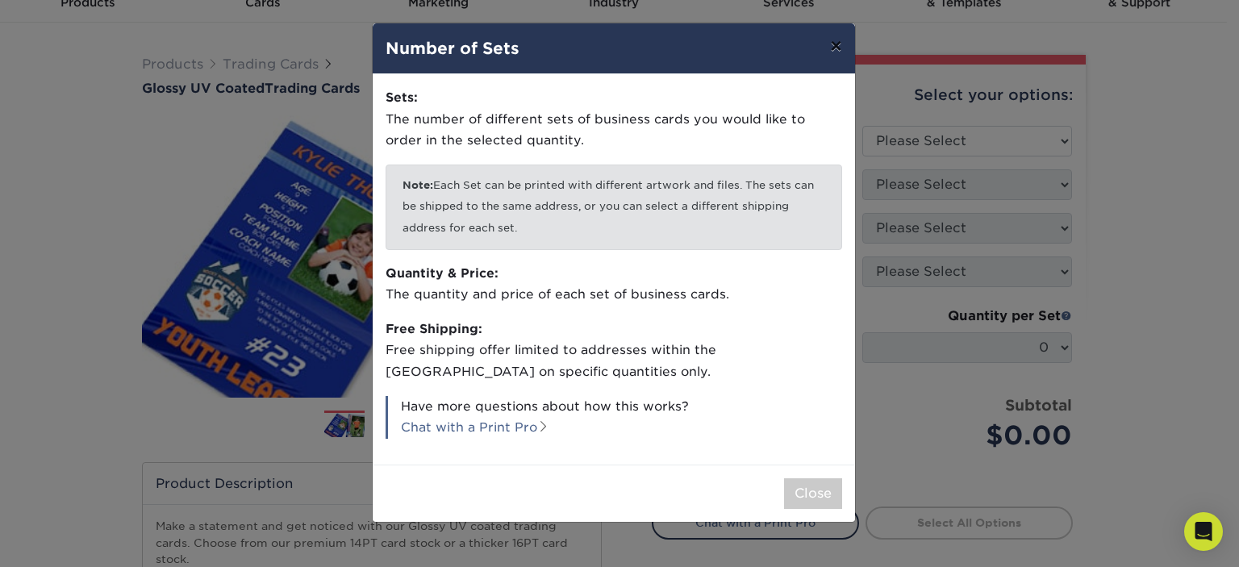
click at [841, 53] on button "×" at bounding box center [835, 45] width 37 height 45
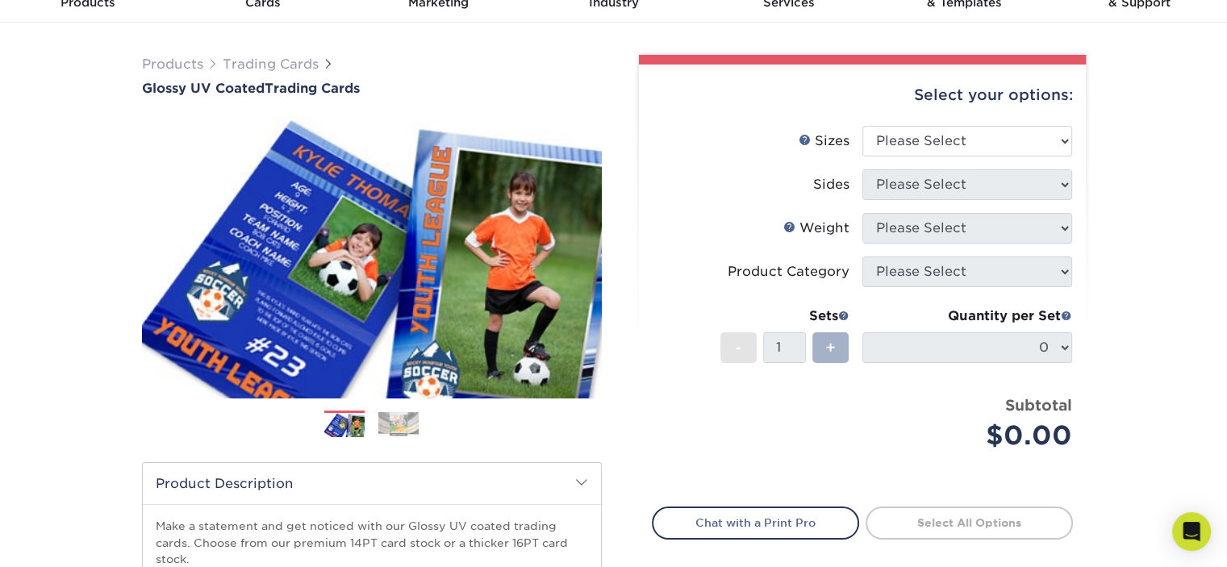
click at [830, 348] on span "+" at bounding box center [830, 347] width 10 height 24
click at [917, 139] on select "Please Select 2.5" x 3.5"" at bounding box center [967, 141] width 210 height 31
select select "2.50x3.50"
click at [862, 126] on select "Please Select 2.5" x 3.5"" at bounding box center [967, 141] width 210 height 31
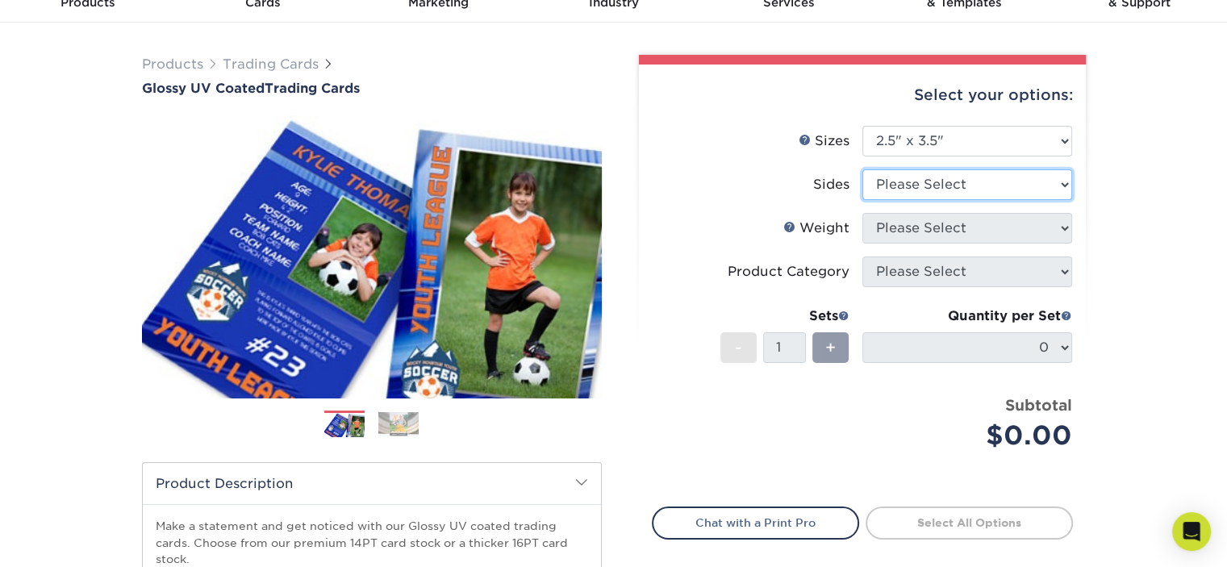
click at [915, 182] on select "Please Select Print Both Sides Print Front Only" at bounding box center [967, 184] width 210 height 31
select select "13abbda7-1d64-4f25-8bb2-c179b224825d"
click at [862, 169] on select "Please Select Print Both Sides Print Front Only" at bounding box center [967, 184] width 210 height 31
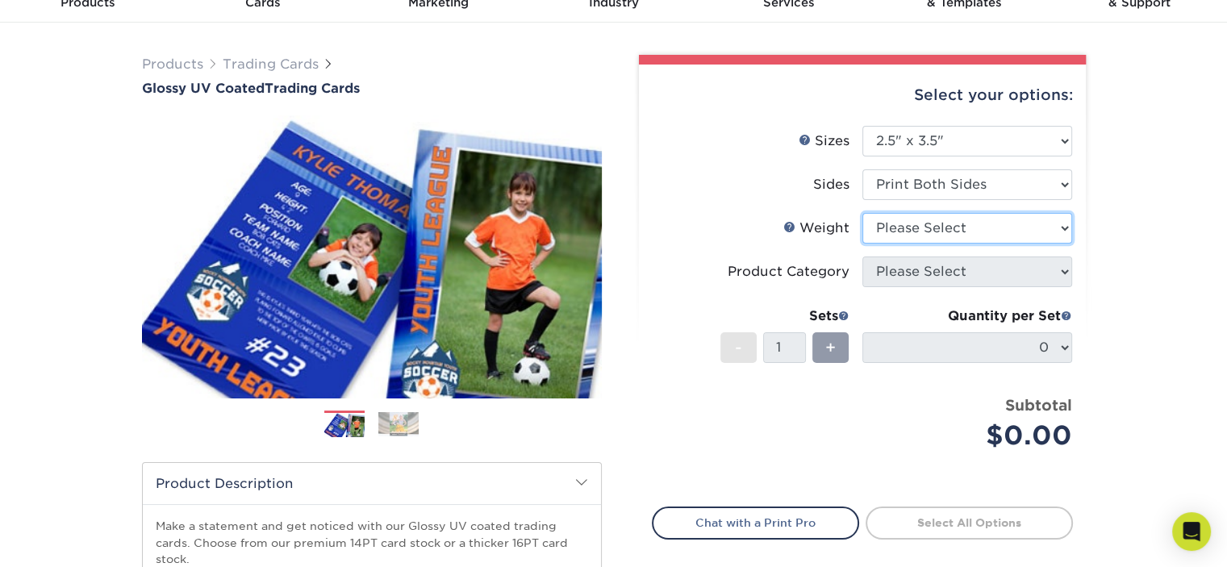
click at [916, 231] on select "Please Select 16PT 14PT 18PT C1S" at bounding box center [967, 228] width 210 height 31
select select "14PT"
click at [862, 213] on select "Please Select 16PT 14PT 18PT C1S" at bounding box center [967, 228] width 210 height 31
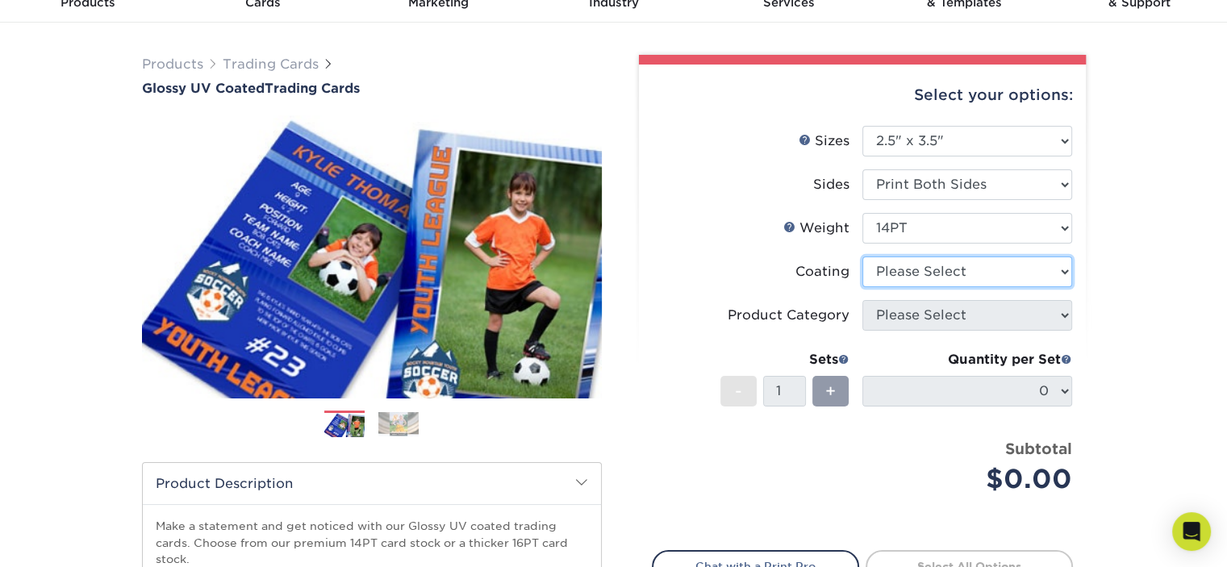
click at [920, 275] on select at bounding box center [967, 271] width 210 height 31
click at [862, 256] on select at bounding box center [967, 271] width 210 height 31
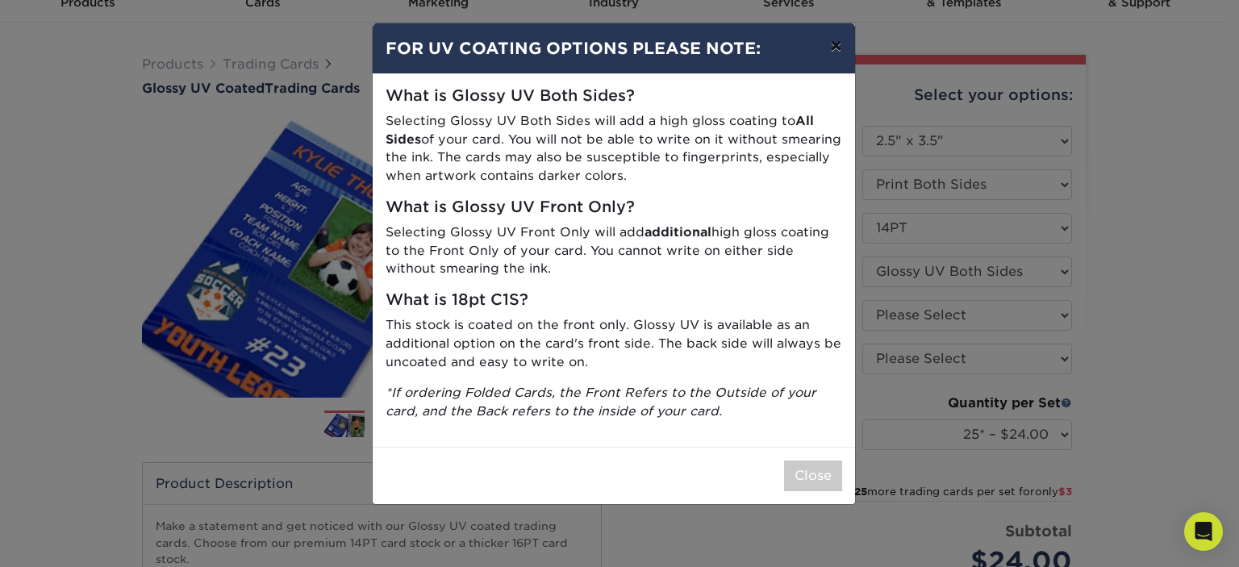
click at [836, 47] on button "×" at bounding box center [835, 45] width 37 height 45
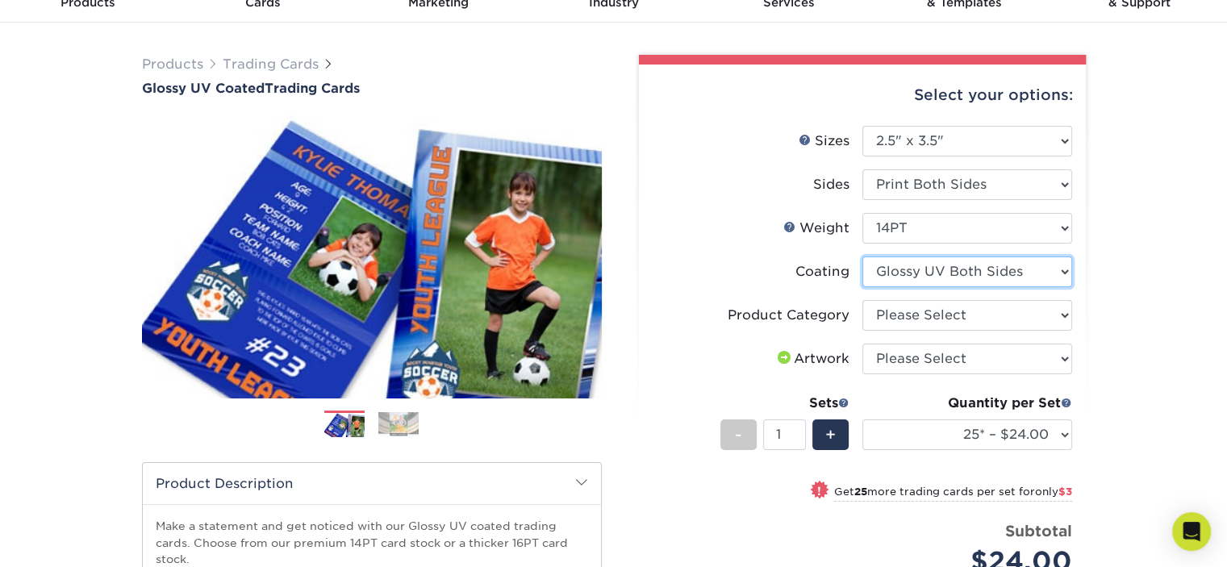
click at [914, 268] on select at bounding box center [967, 271] width 210 height 31
select select "1e8116af-acfc-44b1-83dc-8181aa338834"
click at [862, 256] on select at bounding box center [967, 271] width 210 height 31
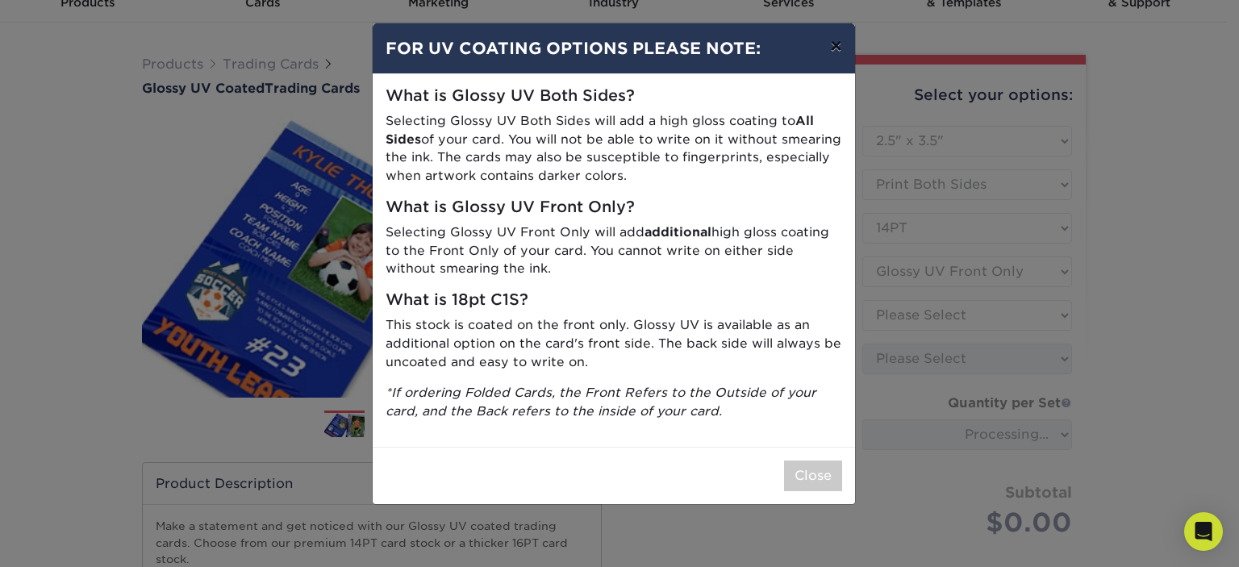
click at [840, 44] on button "×" at bounding box center [835, 45] width 37 height 45
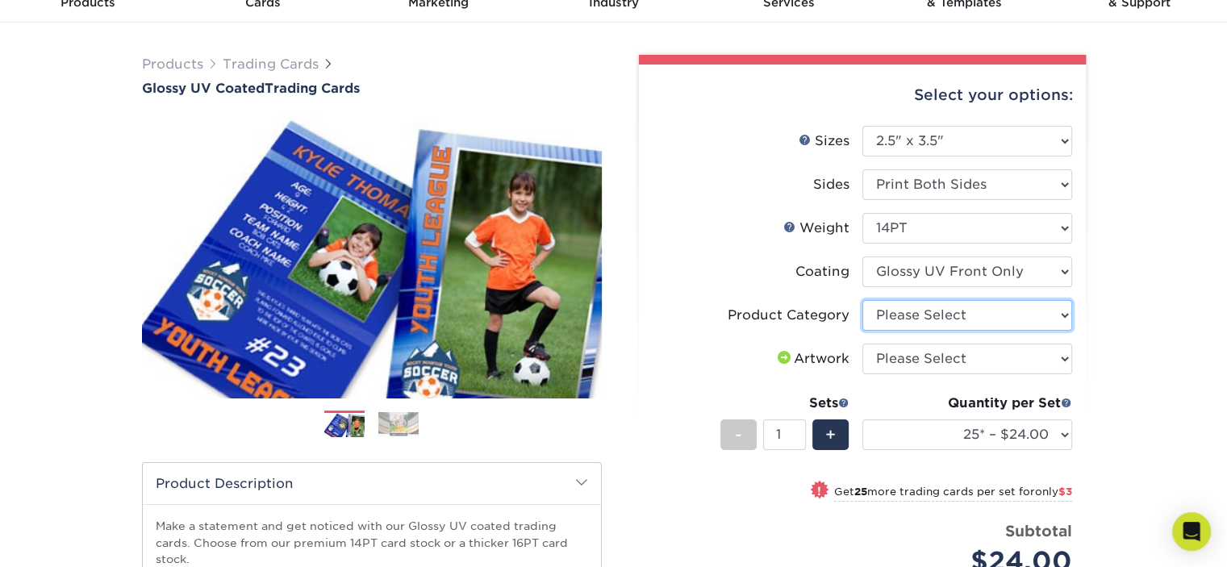
click at [1064, 318] on select "Please Select Trading Cards" at bounding box center [967, 315] width 210 height 31
select select "c2f9bce9-36c2-409d-b101-c29d9d031e18"
click at [862, 300] on select "Please Select Trading Cards" at bounding box center [967, 315] width 210 height 31
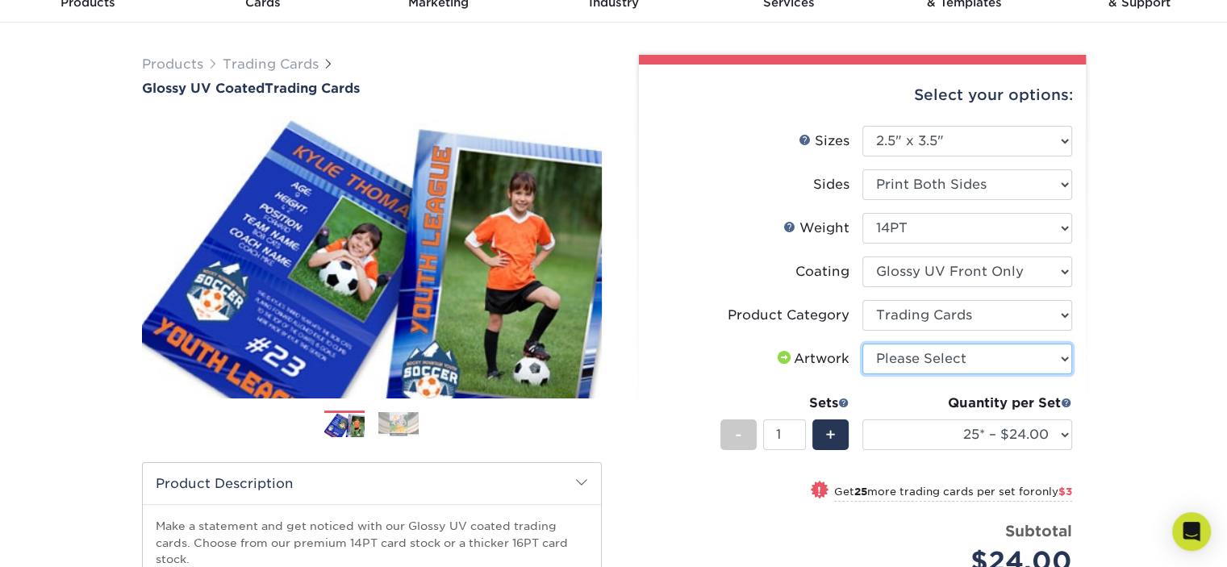
click at [1067, 365] on select "Please Select I will upload files I need a design - $100" at bounding box center [967, 359] width 210 height 31
select select "upload"
click at [862, 344] on select "Please Select I will upload files I need a design - $100" at bounding box center [967, 359] width 210 height 31
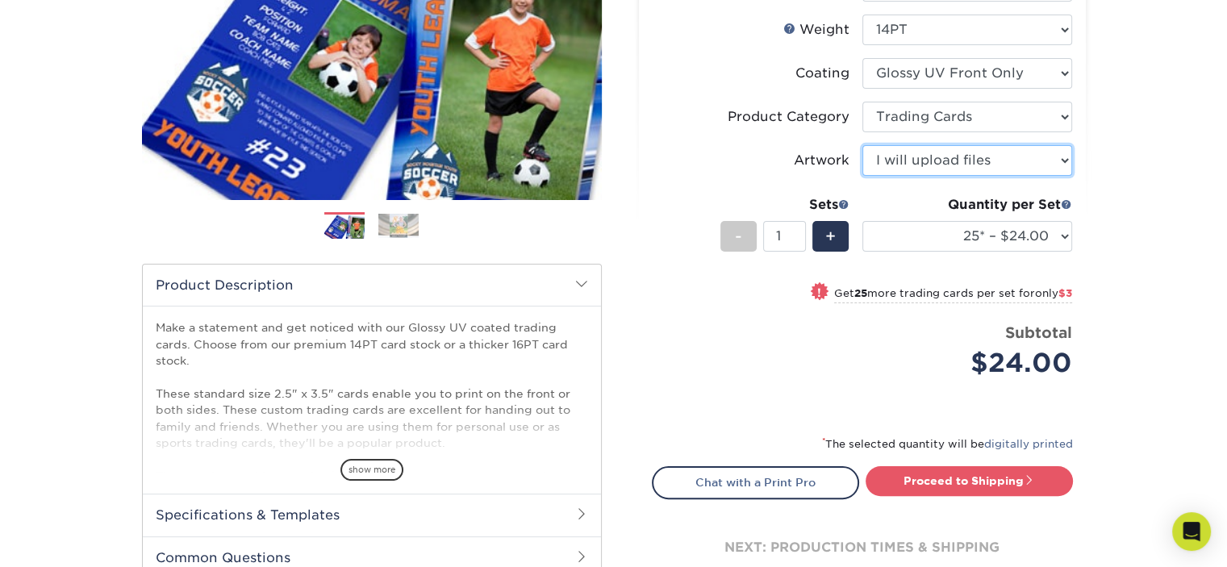
scroll to position [323, 0]
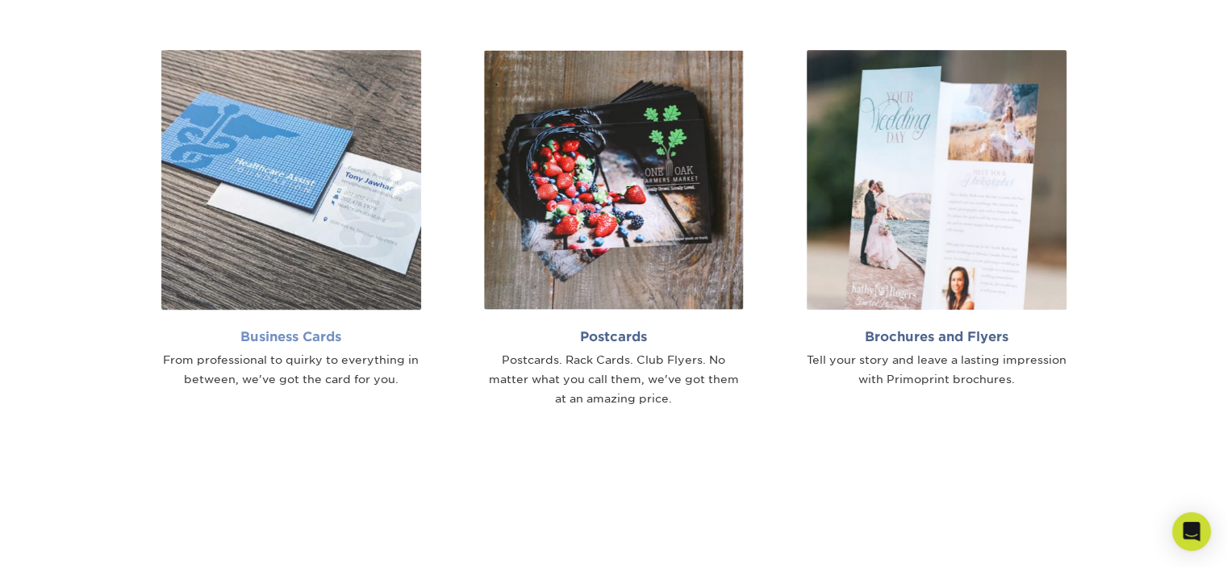
scroll to position [1290, 0]
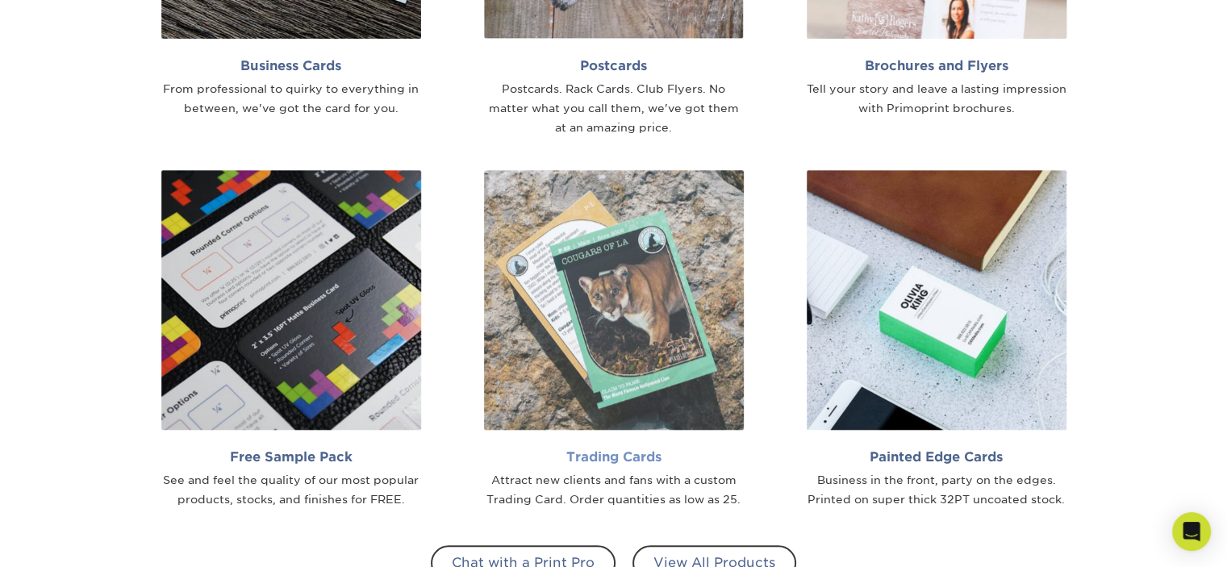
click at [593, 457] on h2 "Trading Cards" at bounding box center [614, 456] width 260 height 15
